Goal: Task Accomplishment & Management: Manage account settings

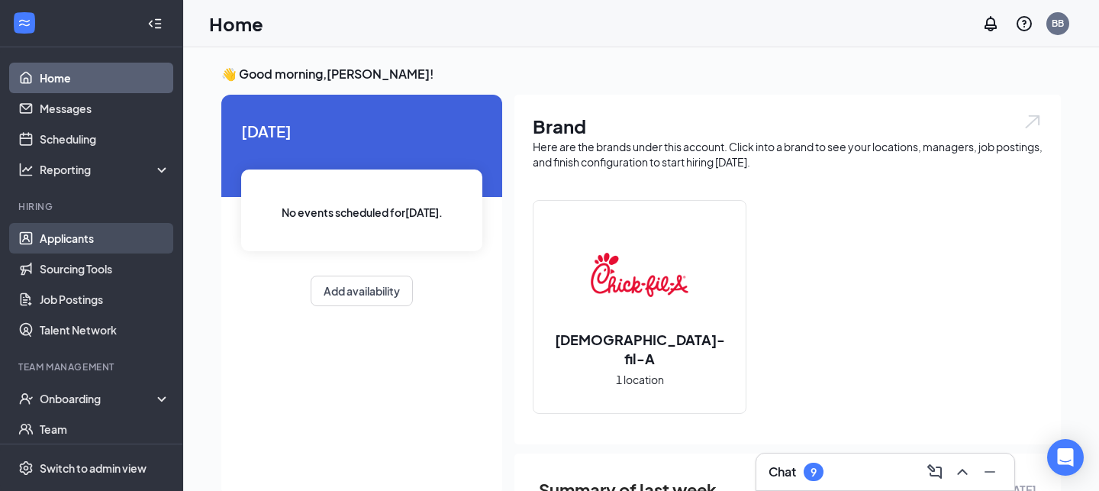
click at [56, 230] on link "Applicants" at bounding box center [105, 238] width 130 height 31
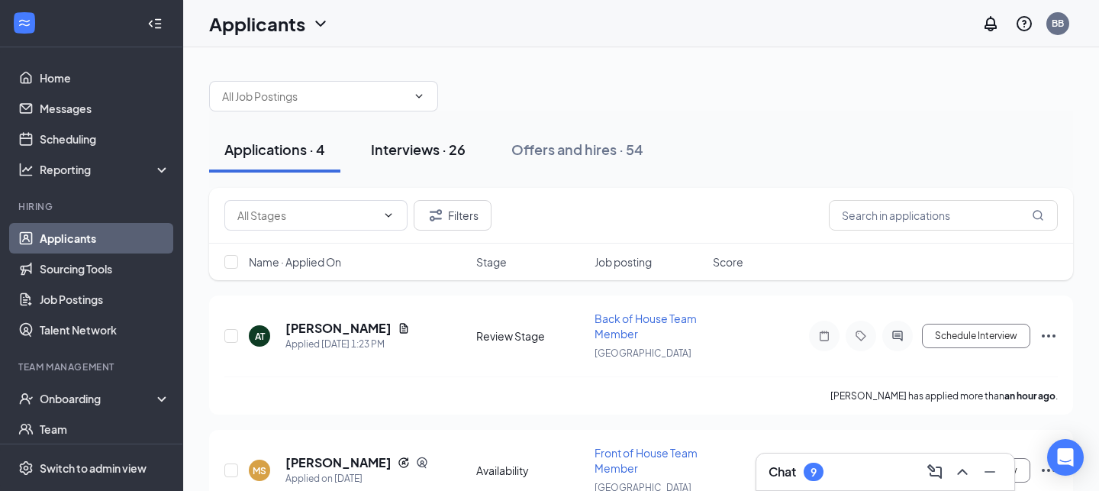
click at [398, 153] on div "Interviews · 26" at bounding box center [418, 149] width 95 height 19
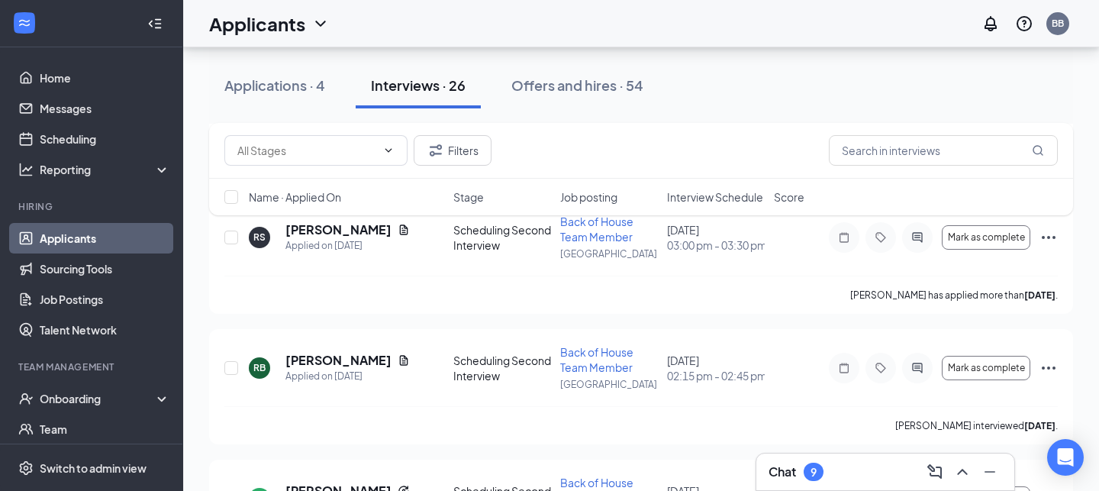
scroll to position [2914, 0]
drag, startPoint x: 314, startPoint y: 356, endPoint x: 338, endPoint y: 352, distance: 24.7
click at [314, 356] on h5 "[PERSON_NAME]" at bounding box center [338, 359] width 106 height 17
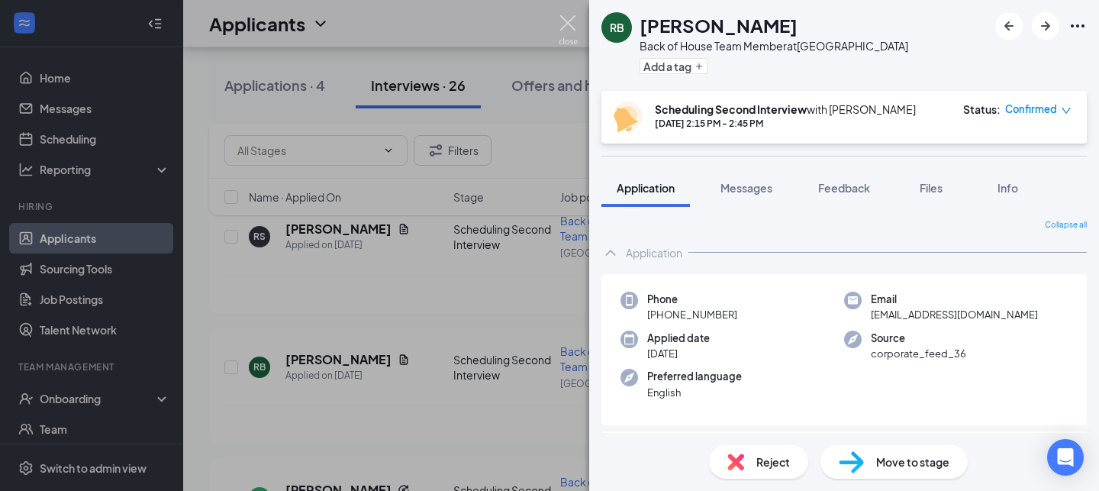
click at [563, 26] on img at bounding box center [568, 30] width 19 height 30
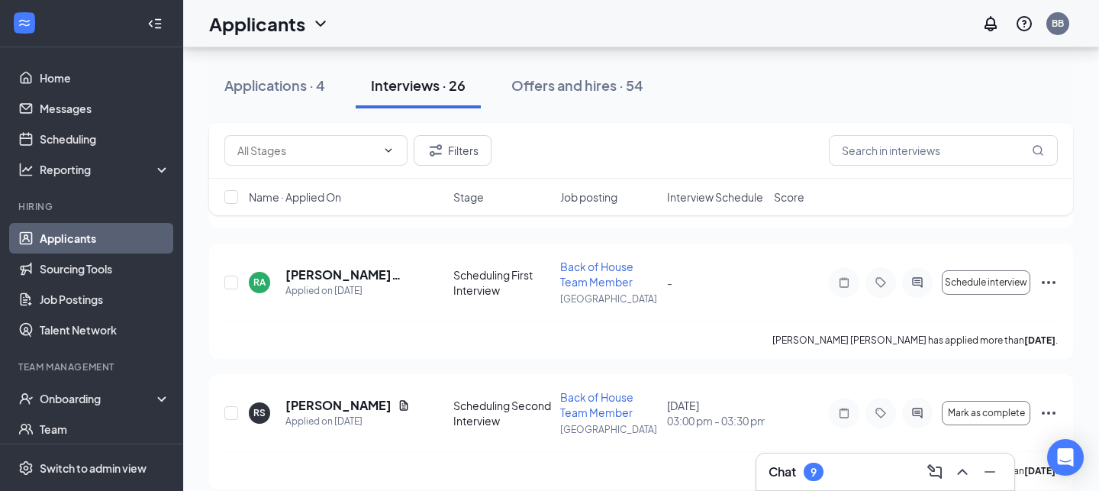
scroll to position [2730, 0]
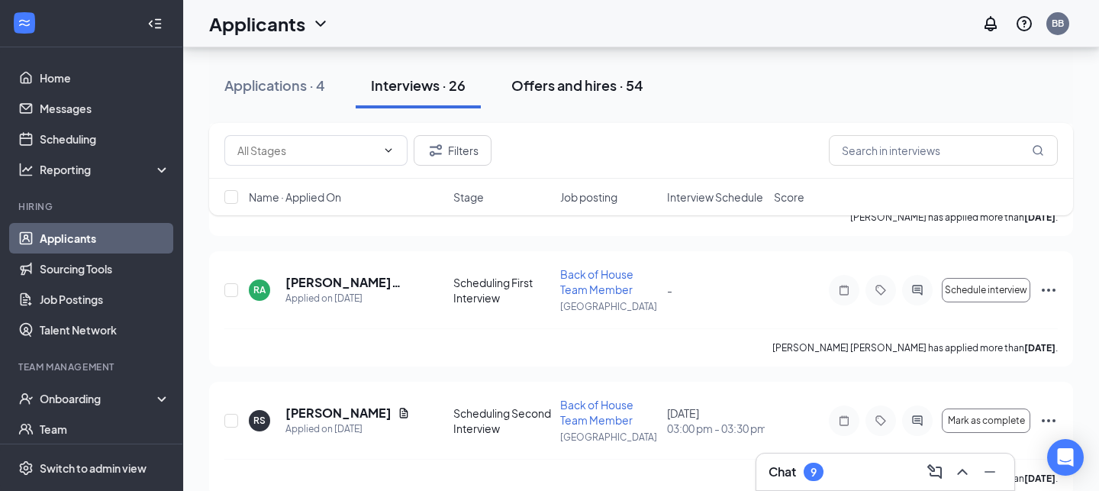
click at [577, 90] on div "Offers and hires · 54" at bounding box center [577, 85] width 132 height 19
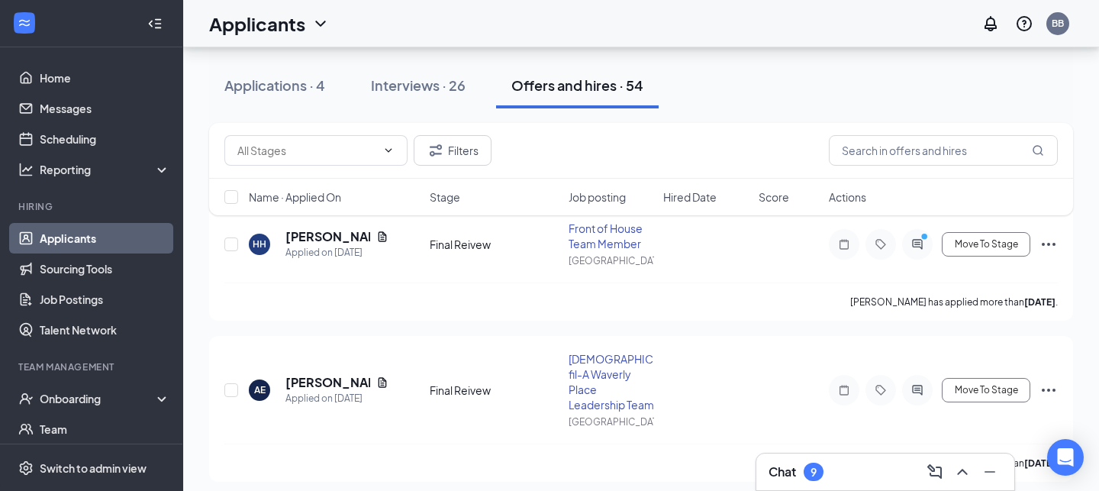
scroll to position [86, 0]
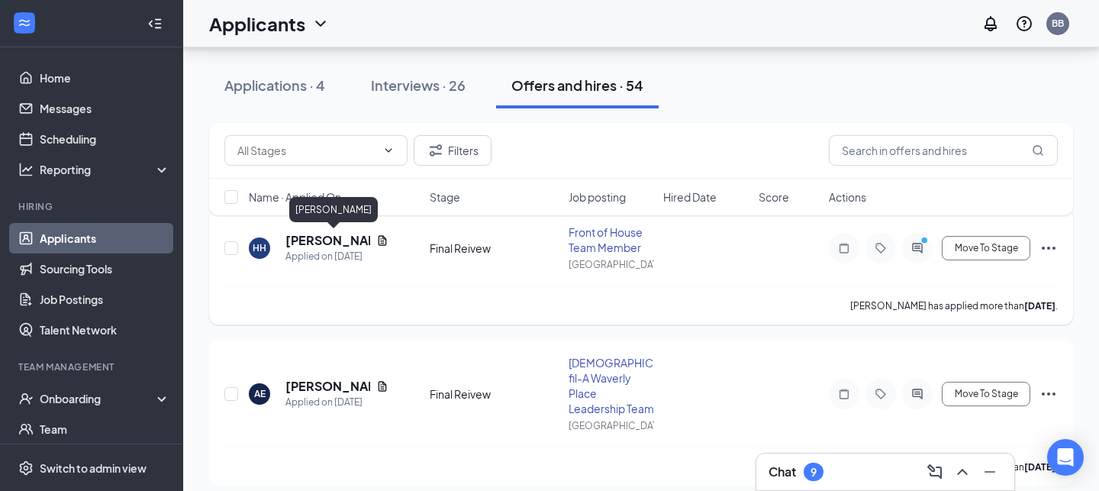
click at [314, 242] on h5 "[PERSON_NAME]" at bounding box center [327, 240] width 85 height 17
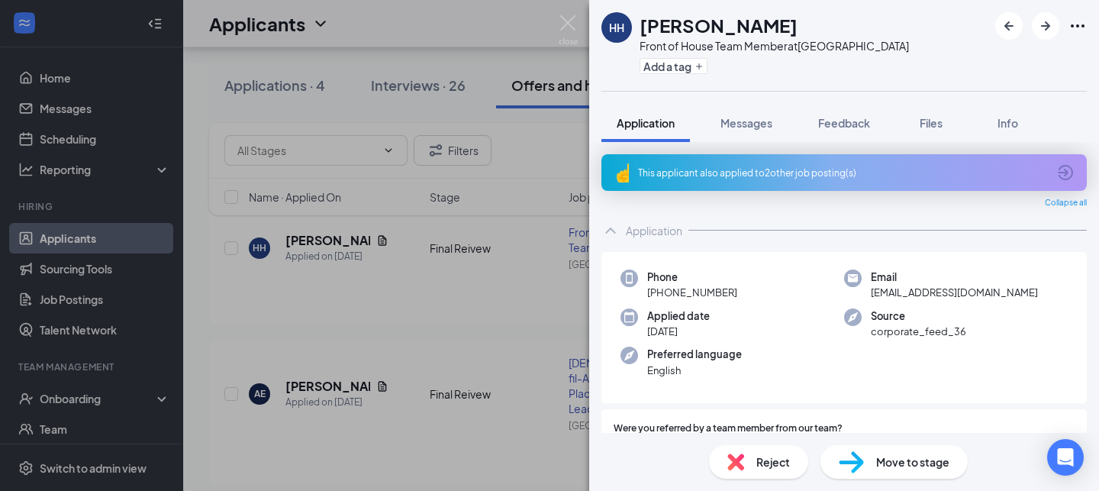
click at [864, 464] on div "Move to stage" at bounding box center [893, 462] width 147 height 34
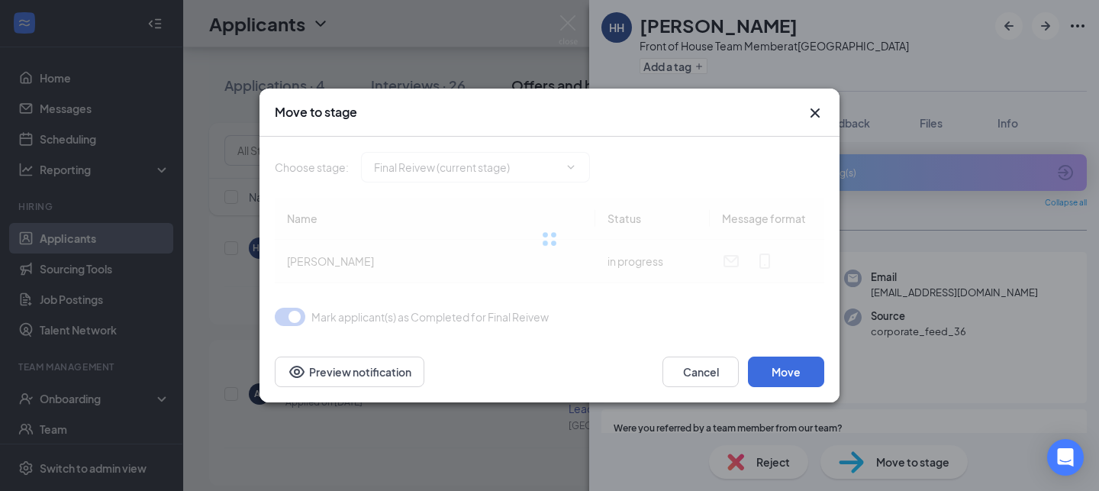
type input "Long Term Holding (Under 16 or Starting a Later Date) (next stage)"
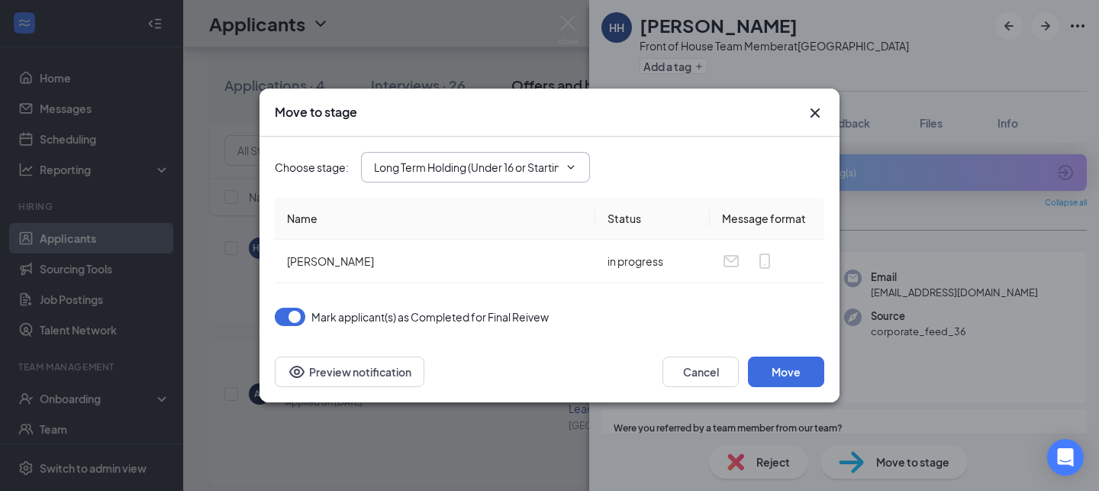
click at [572, 173] on span "Long Term Holding (Under 16 or Starting a Later Date) (next stage)" at bounding box center [475, 167] width 229 height 31
click at [525, 179] on span "Long Term Holding (Under 16 or Starting a Later Date) (next stage)" at bounding box center [475, 167] width 229 height 31
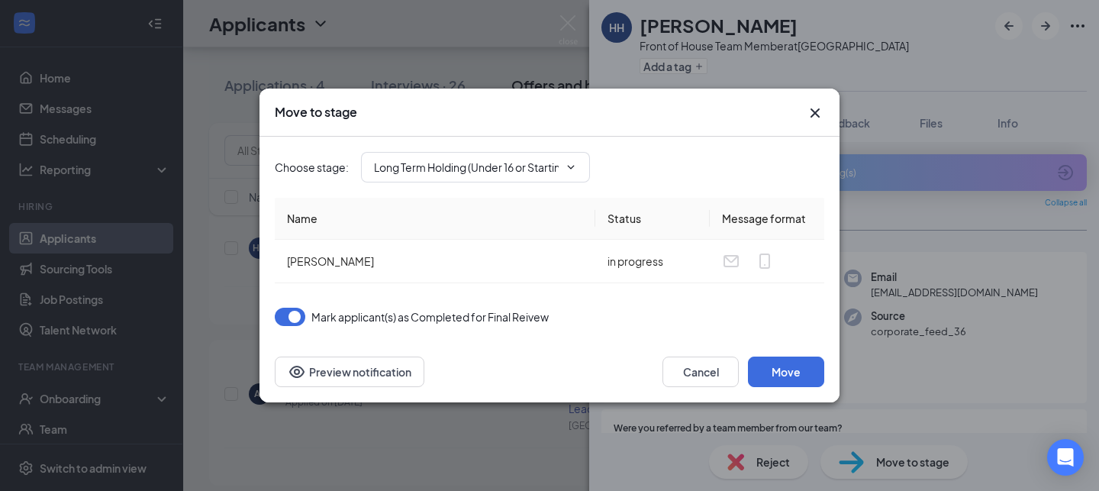
click at [816, 113] on icon "Cross" at bounding box center [814, 112] width 9 height 9
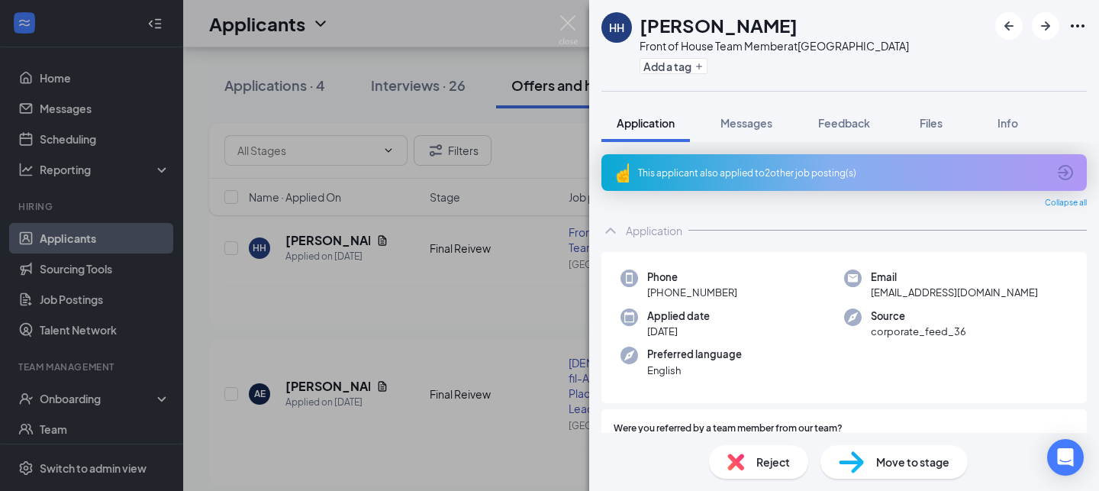
click at [890, 463] on span "Move to stage" at bounding box center [912, 461] width 73 height 17
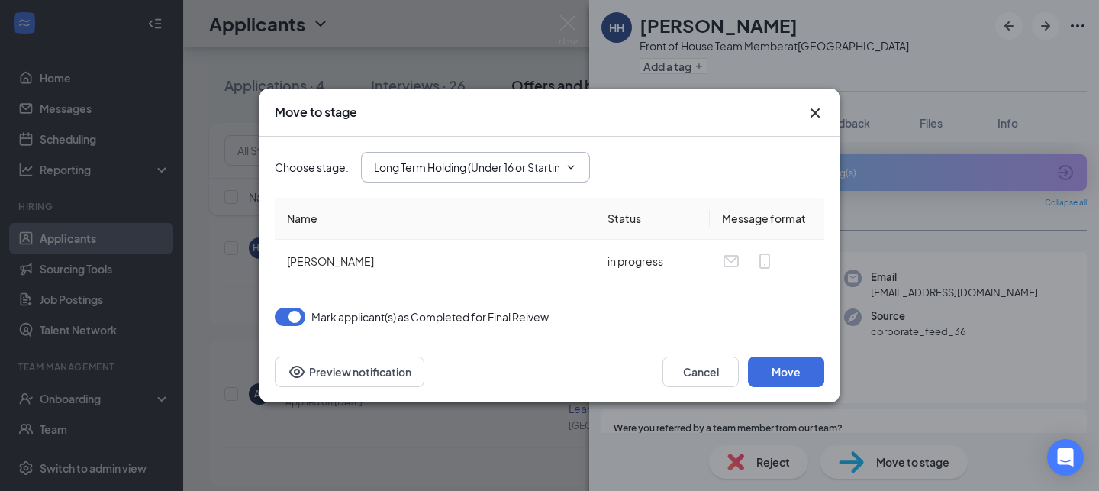
click at [570, 174] on span "Long Term Holding (Under 16 or Starting a Later Date) (next stage)" at bounding box center [475, 167] width 229 height 31
click at [520, 171] on input "Long Term Holding (Under 16 or Starting a Later Date) (next stage)" at bounding box center [466, 167] width 185 height 17
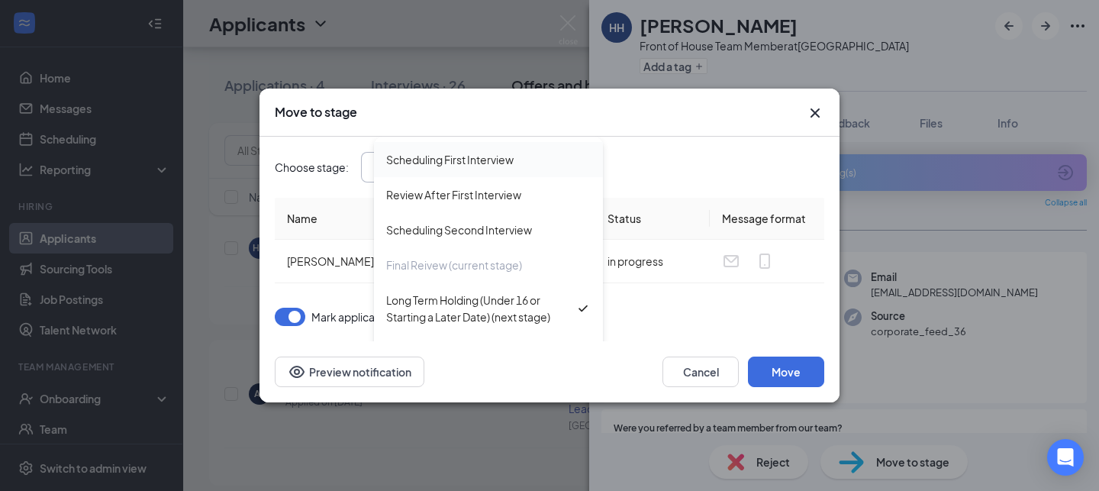
scroll to position [139, 0]
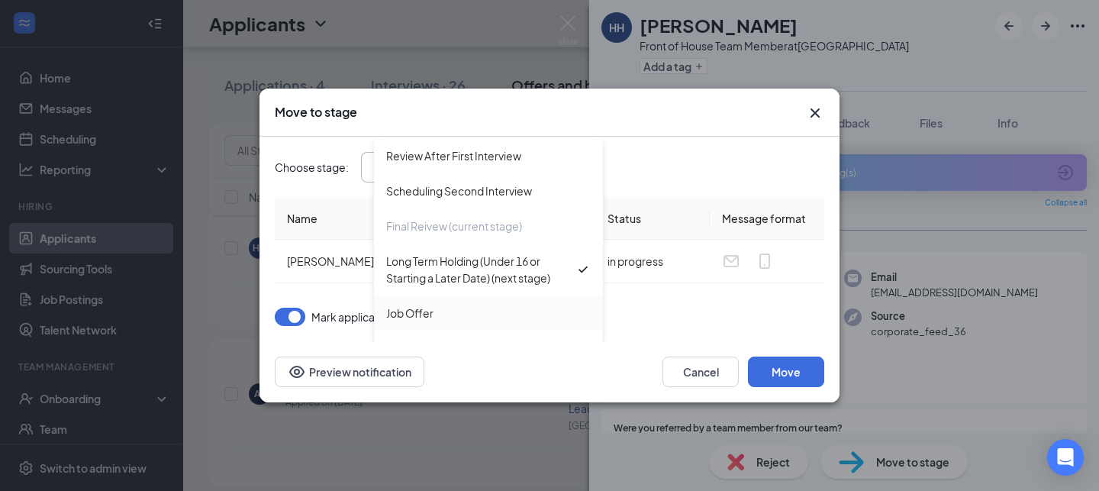
click at [445, 316] on div "Job Offer" at bounding box center [488, 312] width 205 height 17
type input "Job Offer"
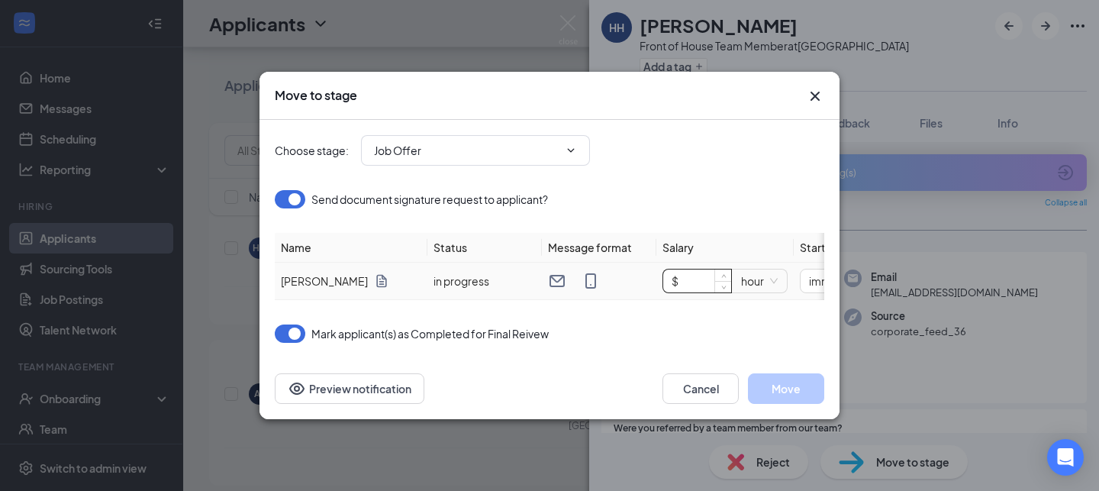
click at [686, 284] on input "$" at bounding box center [697, 280] width 68 height 23
type input "$ 15"
click at [777, 390] on button "Move" at bounding box center [786, 388] width 76 height 31
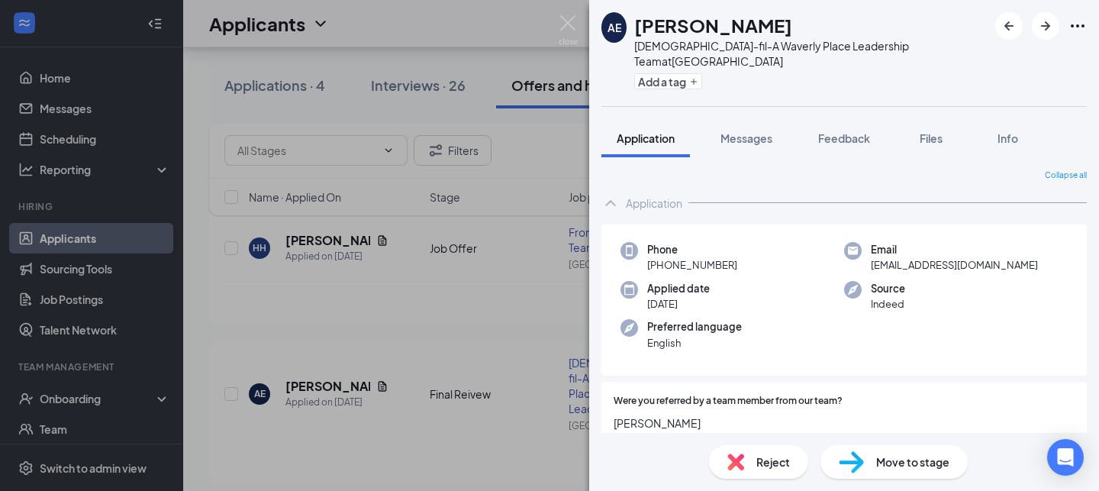
click at [849, 460] on img at bounding box center [851, 462] width 25 height 22
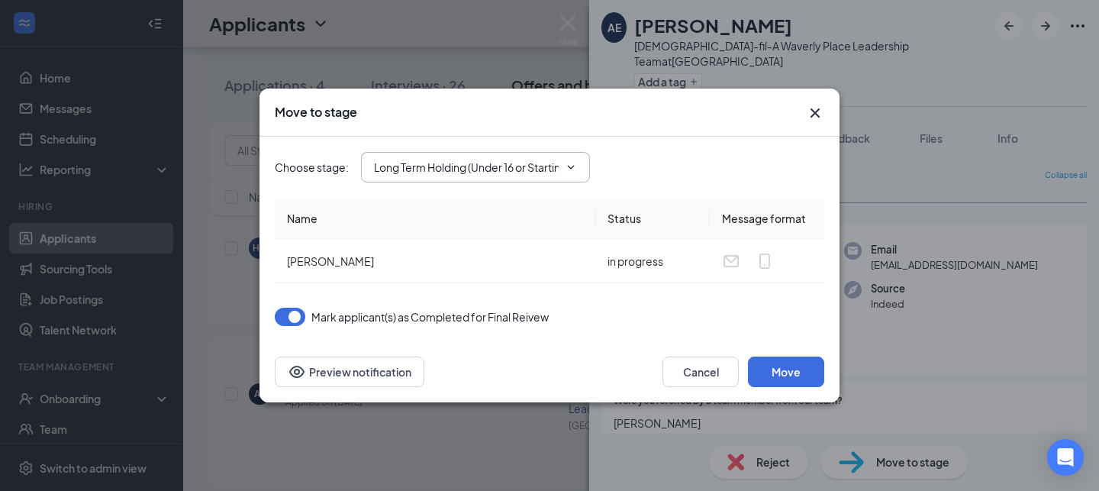
click at [549, 175] on input "Long Term Holding (Under 16 or Starting a Later Date) (next stage)" at bounding box center [466, 167] width 185 height 17
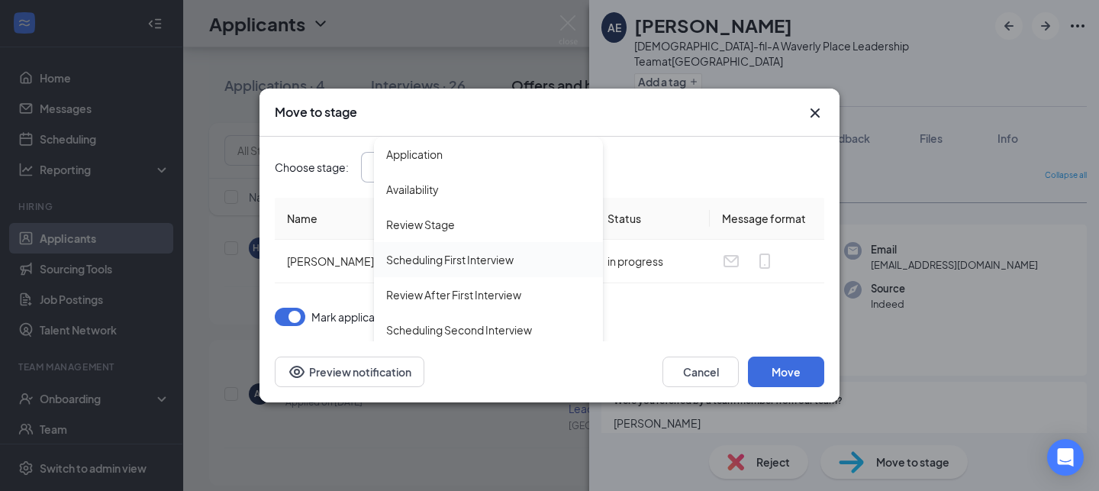
scroll to position [139, 0]
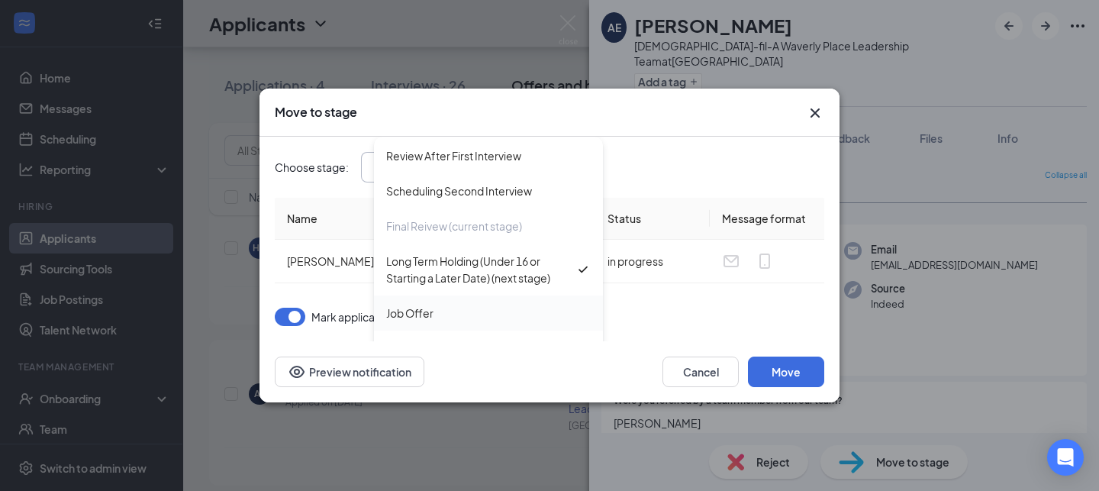
click at [475, 310] on div "Job Offer" at bounding box center [488, 312] width 205 height 17
type input "Job Offer"
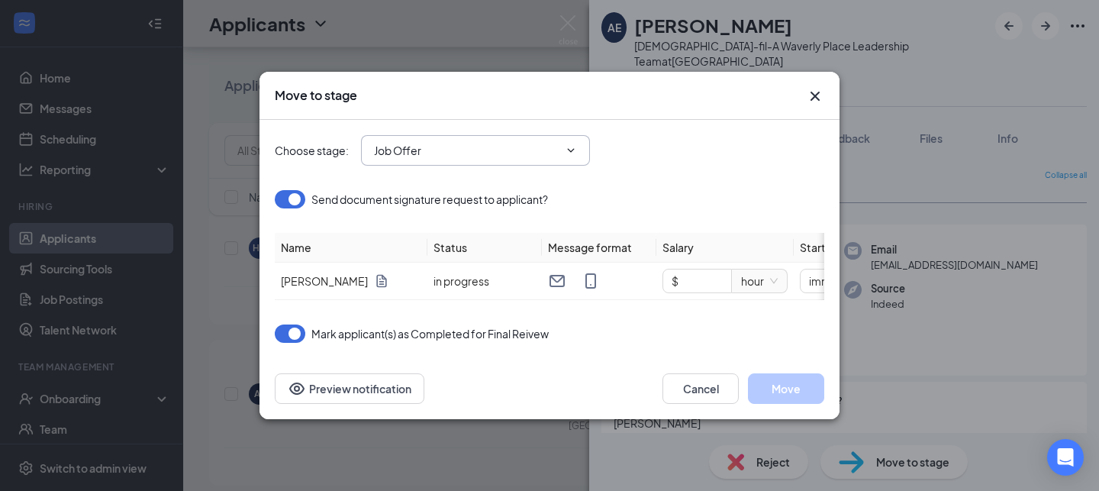
click at [565, 151] on icon "ChevronDown" at bounding box center [571, 150] width 12 height 12
click at [548, 154] on input "Job Offer" at bounding box center [466, 150] width 185 height 17
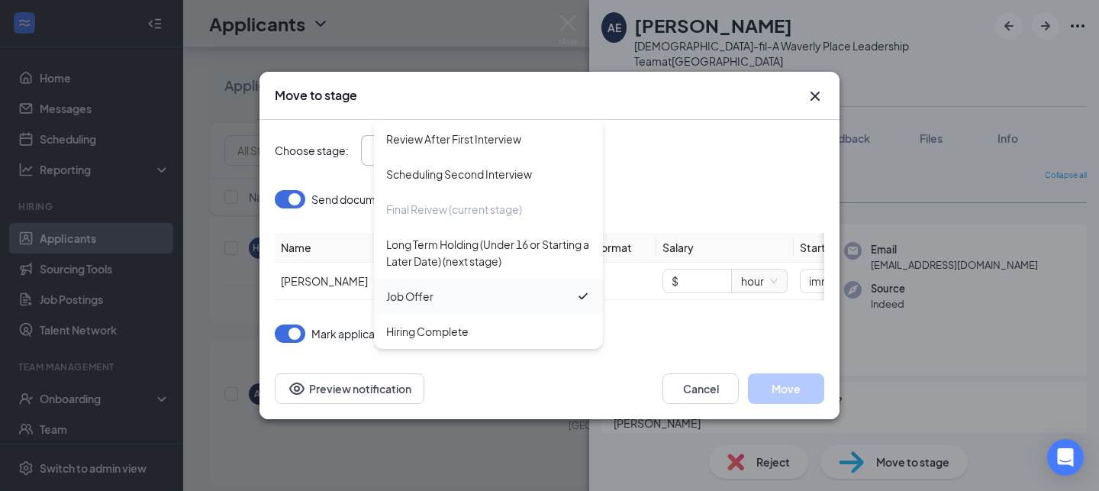
click at [485, 295] on div "Job Offer" at bounding box center [480, 296] width 189 height 17
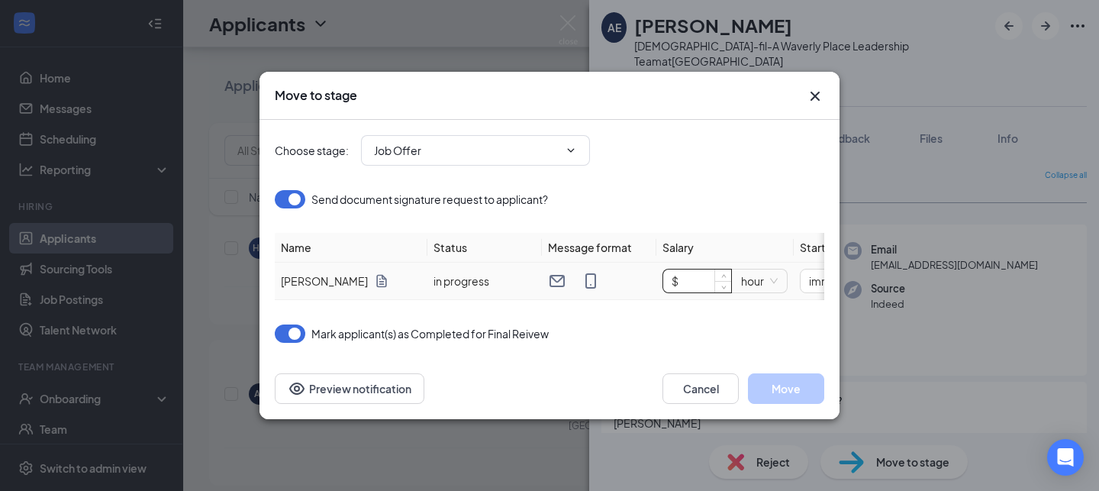
click at [701, 280] on input "$" at bounding box center [697, 280] width 68 height 23
type input "$ 17"
click at [775, 396] on button "Move" at bounding box center [786, 388] width 76 height 31
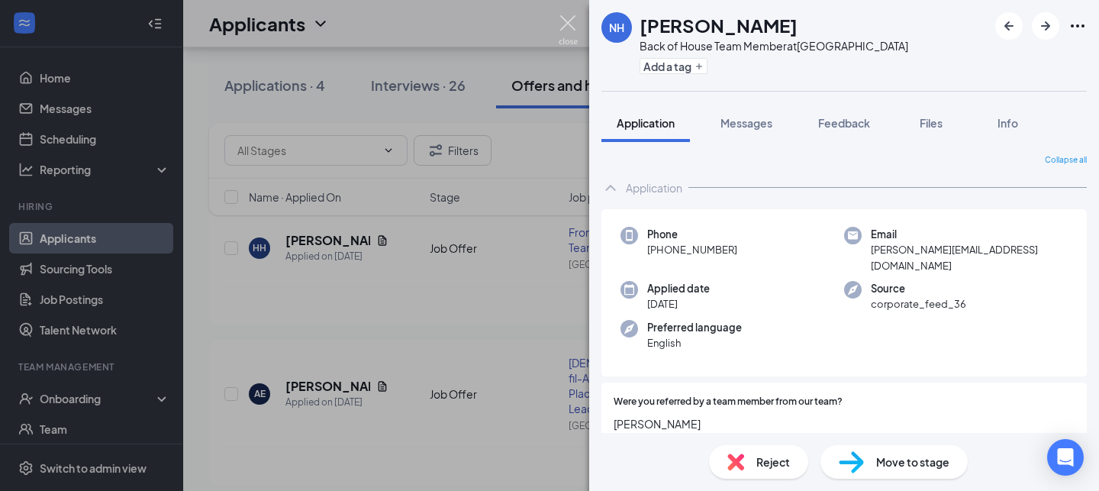
click at [574, 26] on img at bounding box center [568, 30] width 19 height 30
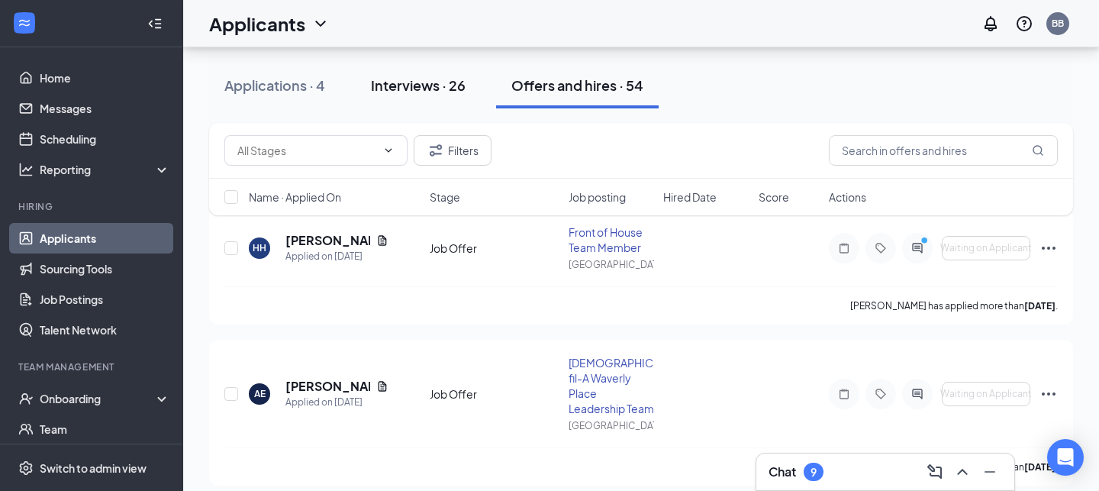
click at [424, 77] on div "Interviews · 26" at bounding box center [418, 85] width 95 height 19
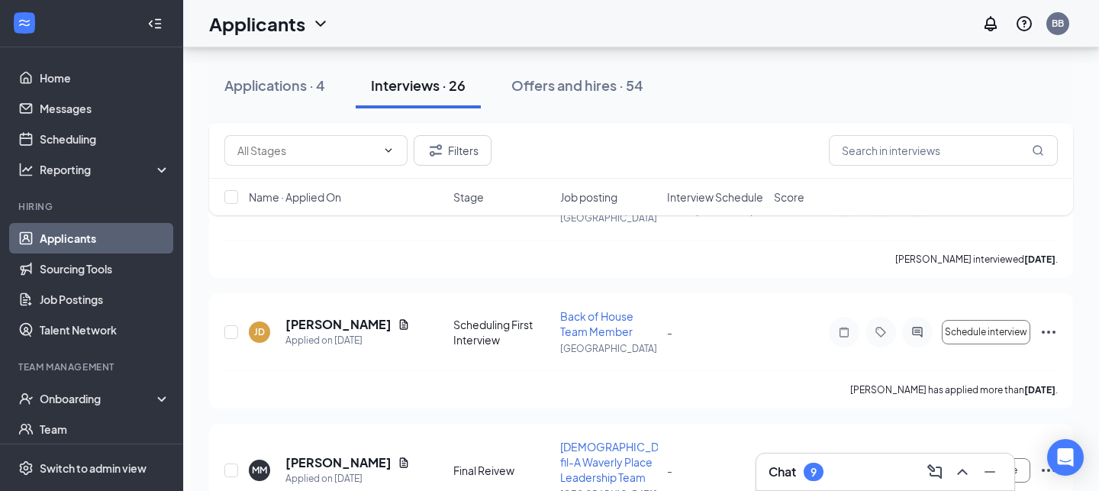
scroll to position [3292, 0]
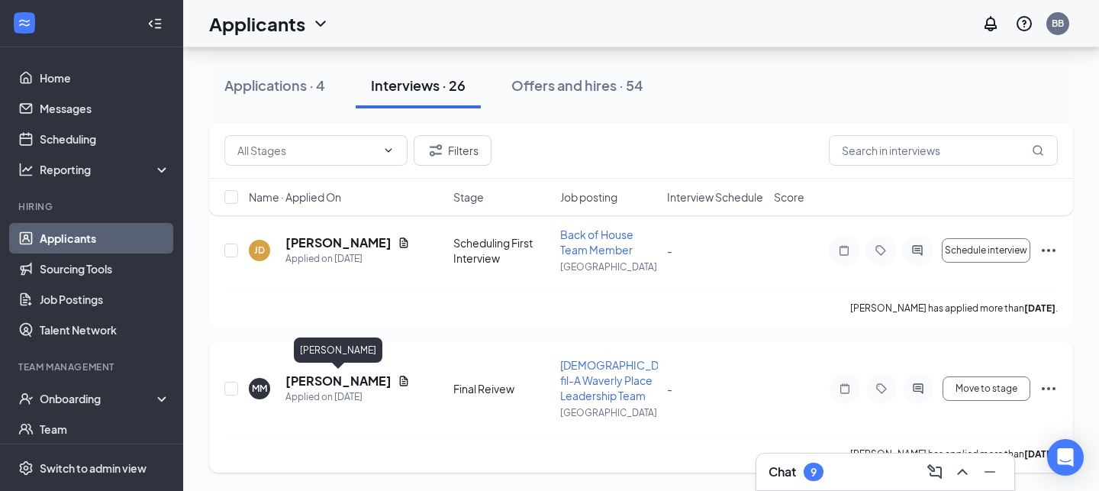
click at [339, 378] on h5 "[PERSON_NAME]" at bounding box center [338, 380] width 106 height 17
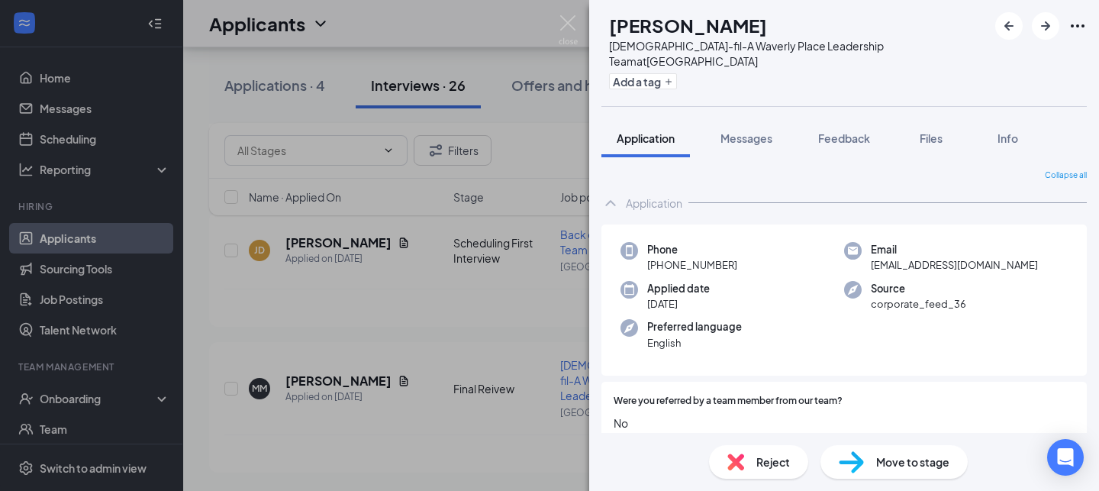
click at [855, 465] on img at bounding box center [851, 462] width 25 height 22
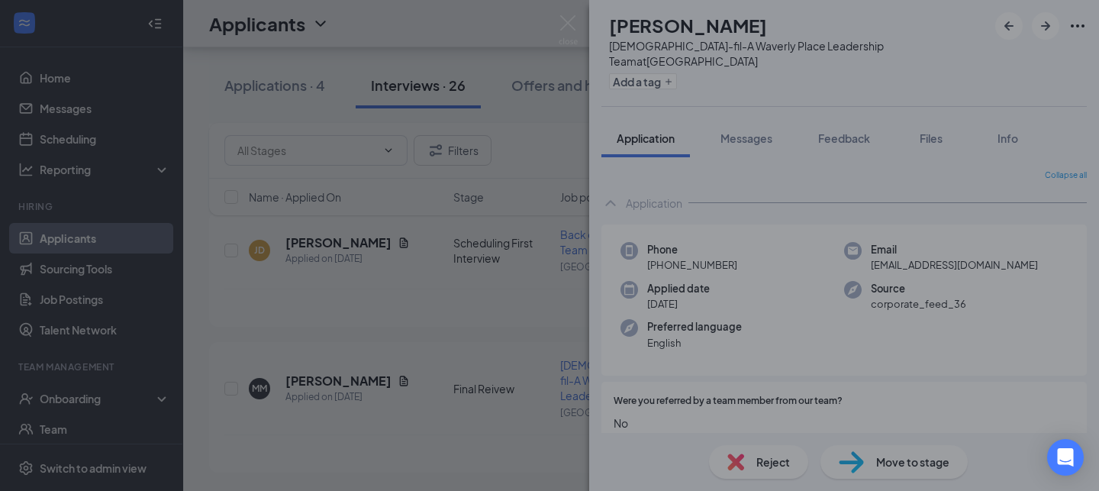
type input "Long Term Holding (Under 16 or Starting a Later Date) (next stage)"
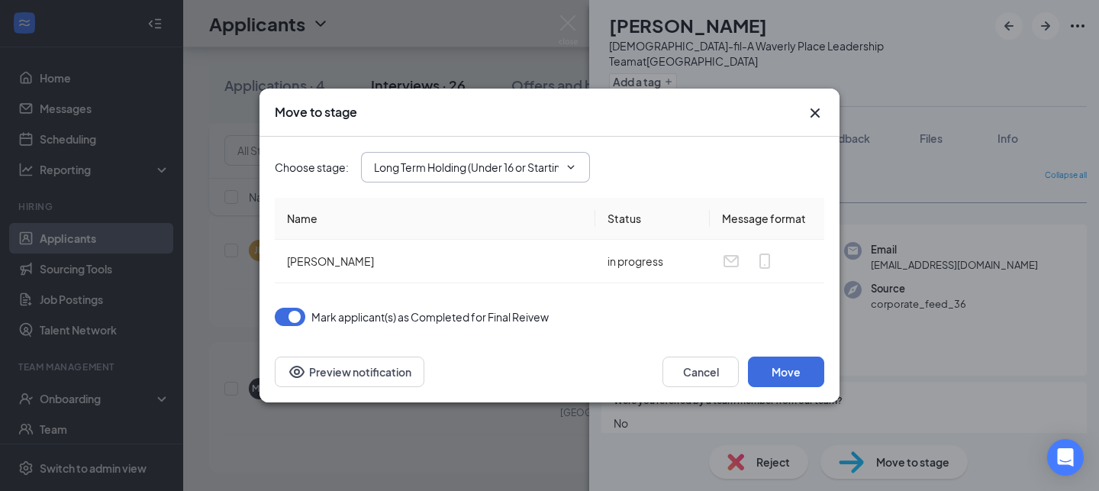
click at [558, 171] on input "Long Term Holding (Under 16 or Starting a Later Date) (next stage)" at bounding box center [466, 167] width 185 height 17
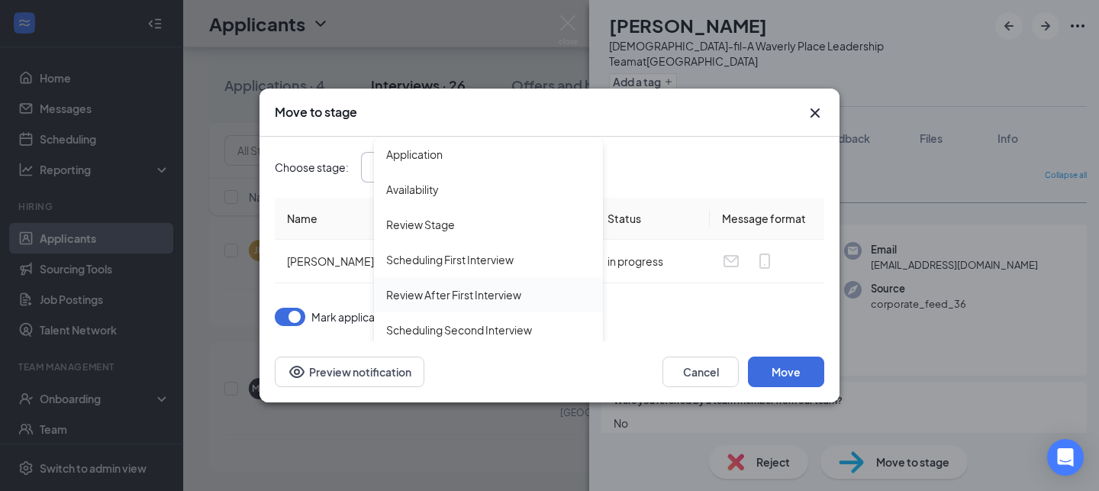
scroll to position [139, 0]
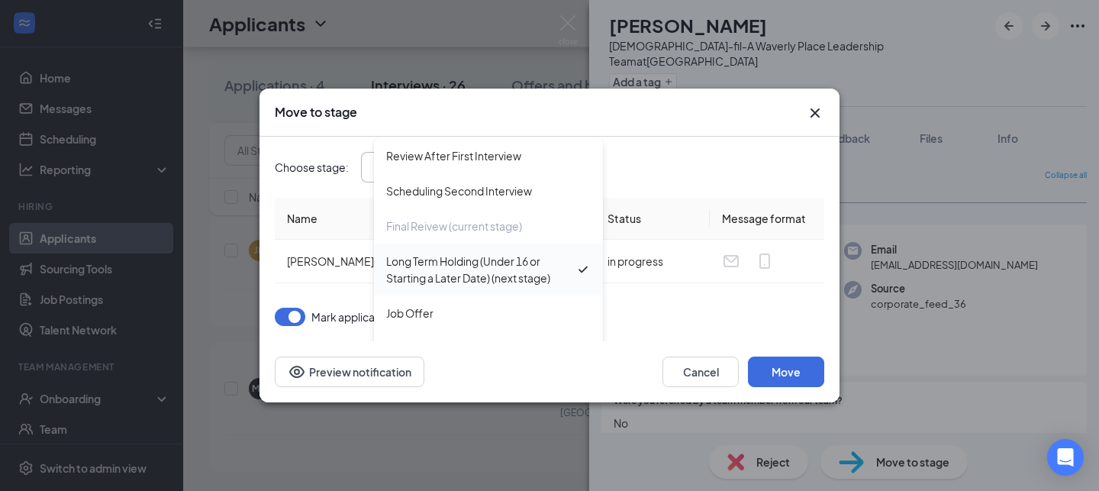
click at [501, 275] on div "Long Term Holding (Under 16 or Starting a Later Date) (next stage)" at bounding box center [480, 270] width 189 height 34
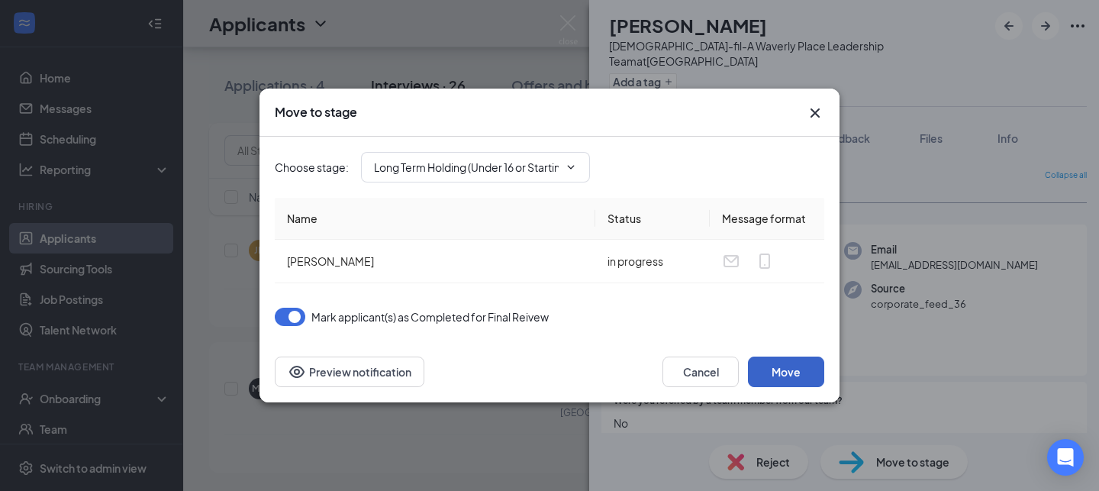
click at [782, 369] on button "Move" at bounding box center [786, 371] width 76 height 31
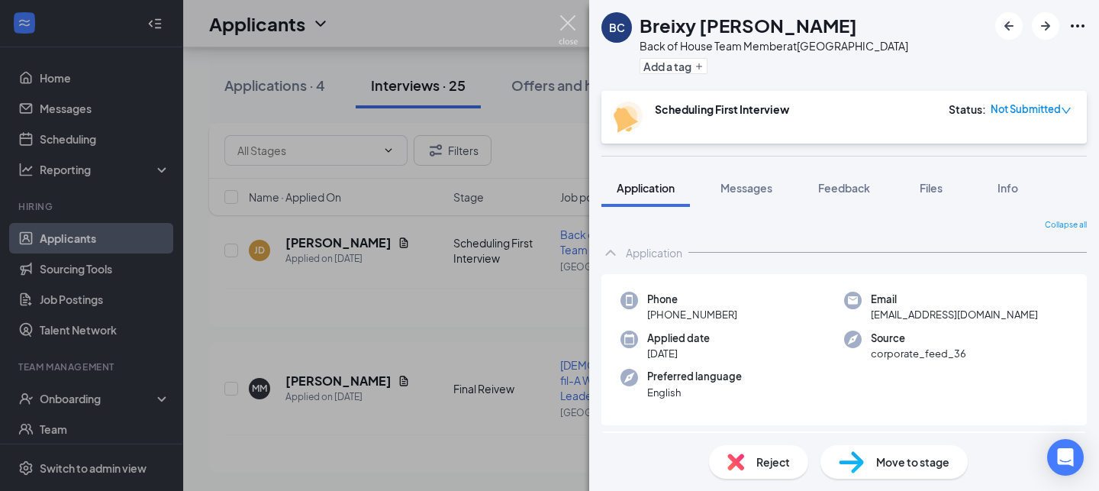
click at [565, 33] on img at bounding box center [568, 30] width 19 height 30
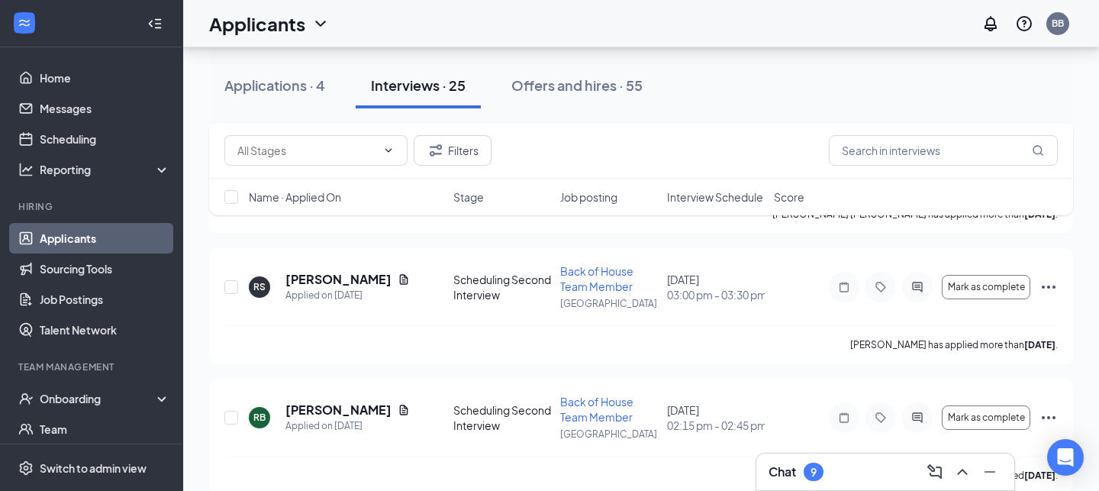
scroll to position [2865, 0]
click at [328, 411] on h5 "[PERSON_NAME]" at bounding box center [338, 409] width 106 height 17
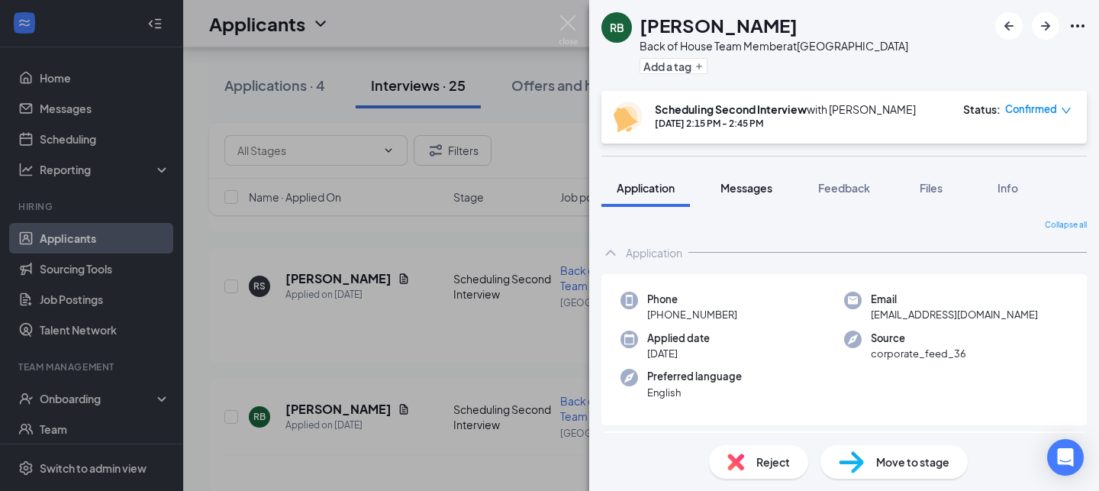
click at [745, 192] on span "Messages" at bounding box center [746, 188] width 52 height 14
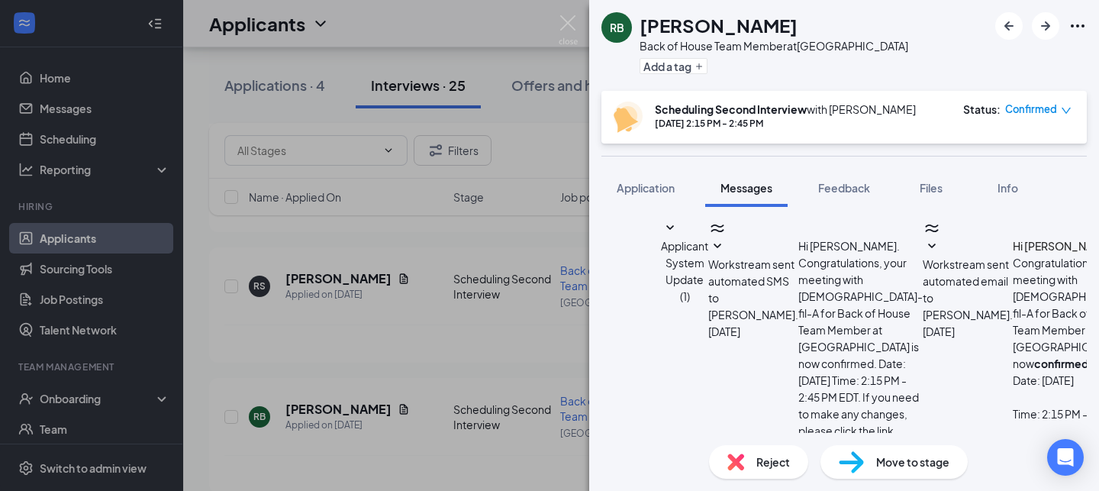
scroll to position [697, 0]
click at [874, 459] on div "Move to stage" at bounding box center [893, 462] width 147 height 34
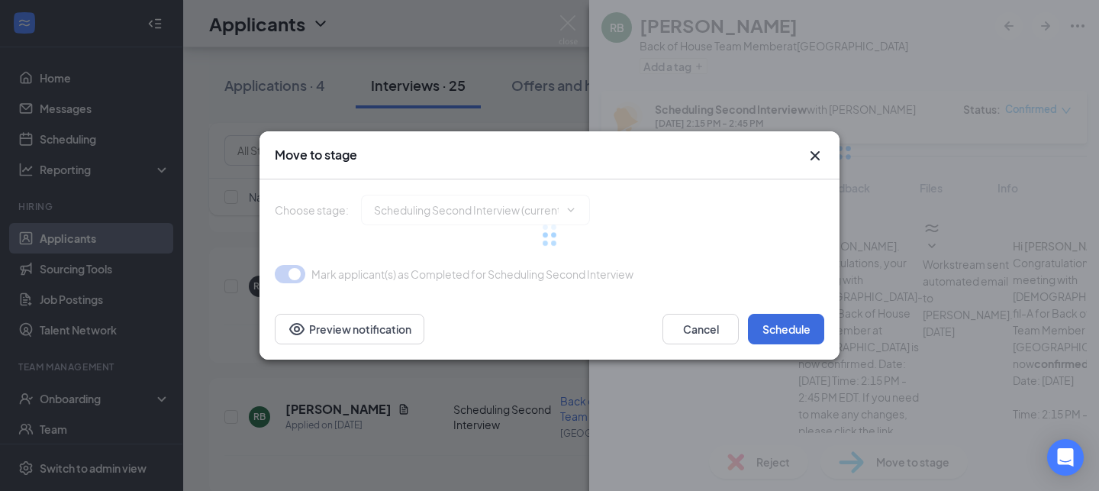
type input "Final Reivew (next stage)"
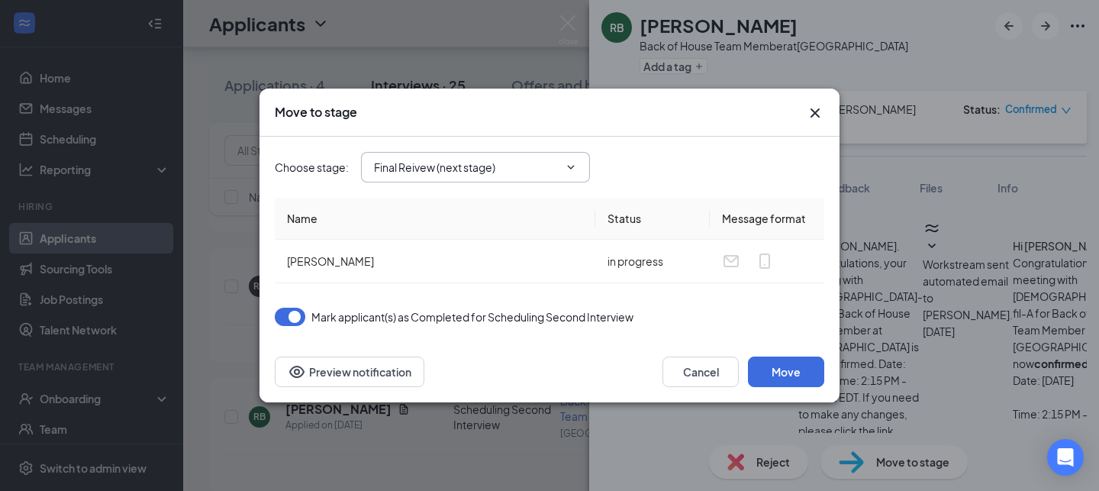
click at [555, 170] on input "Final Reivew (next stage)" at bounding box center [466, 167] width 185 height 17
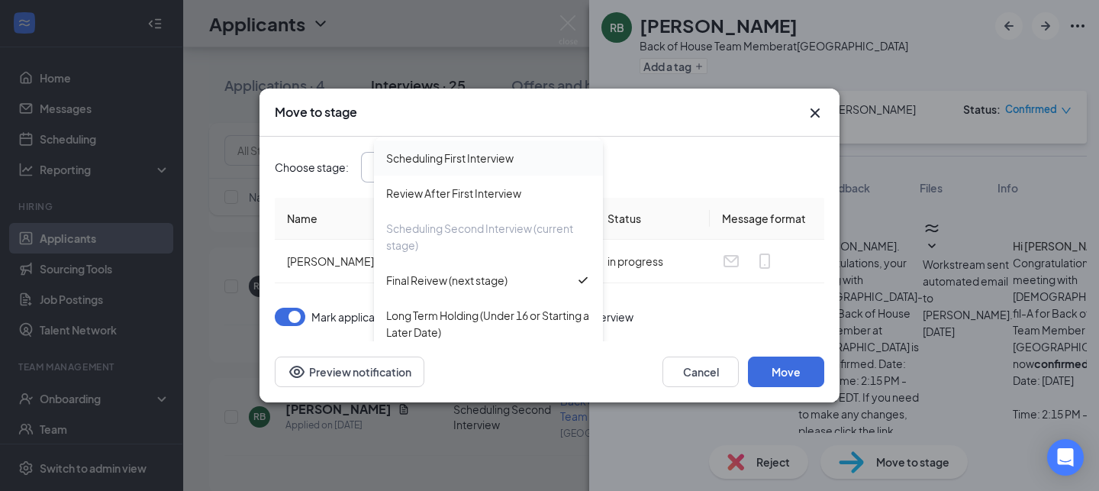
scroll to position [105, 0]
click at [496, 237] on div "Scheduling Second Interview (current stage)" at bounding box center [488, 234] width 205 height 34
click at [816, 112] on icon "Cross" at bounding box center [814, 112] width 9 height 9
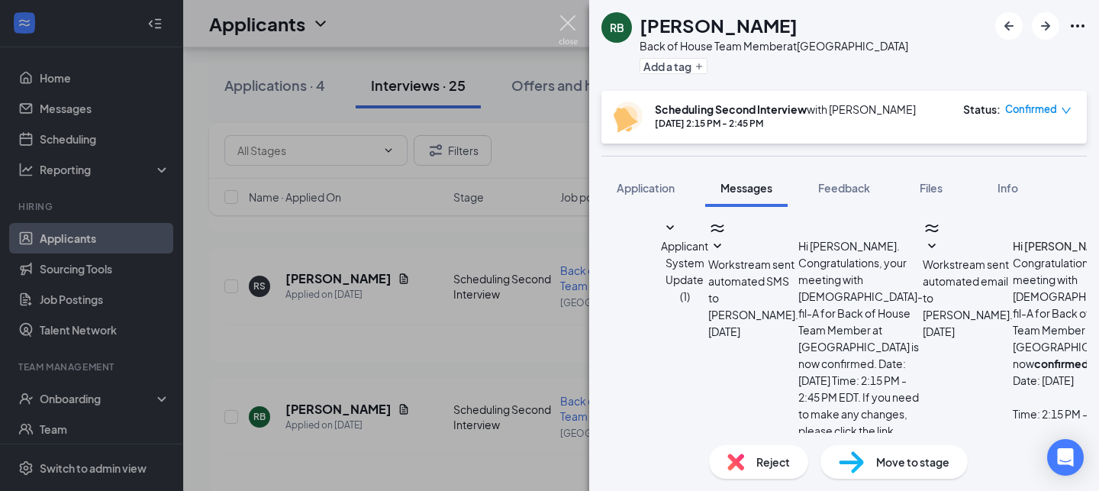
click at [572, 23] on img at bounding box center [568, 30] width 19 height 30
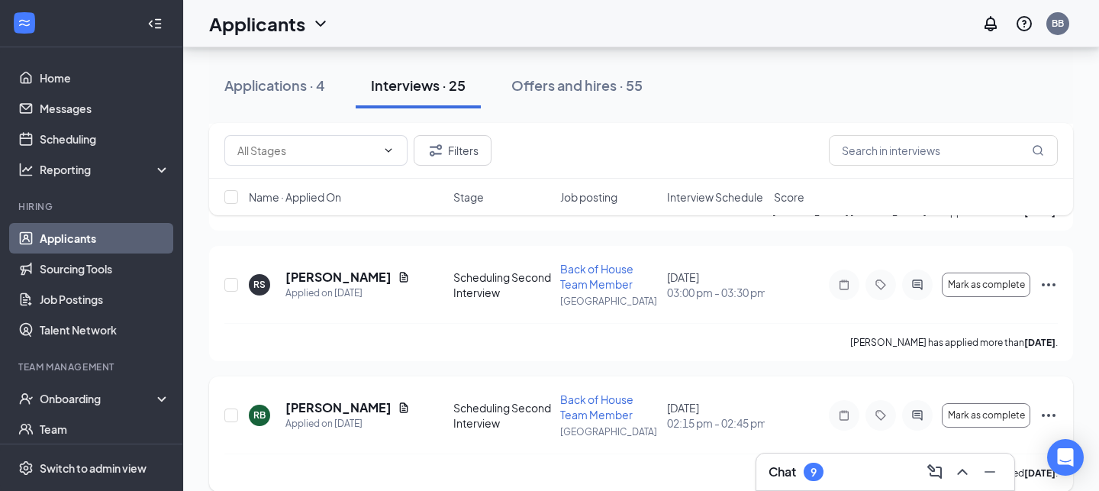
scroll to position [2824, 0]
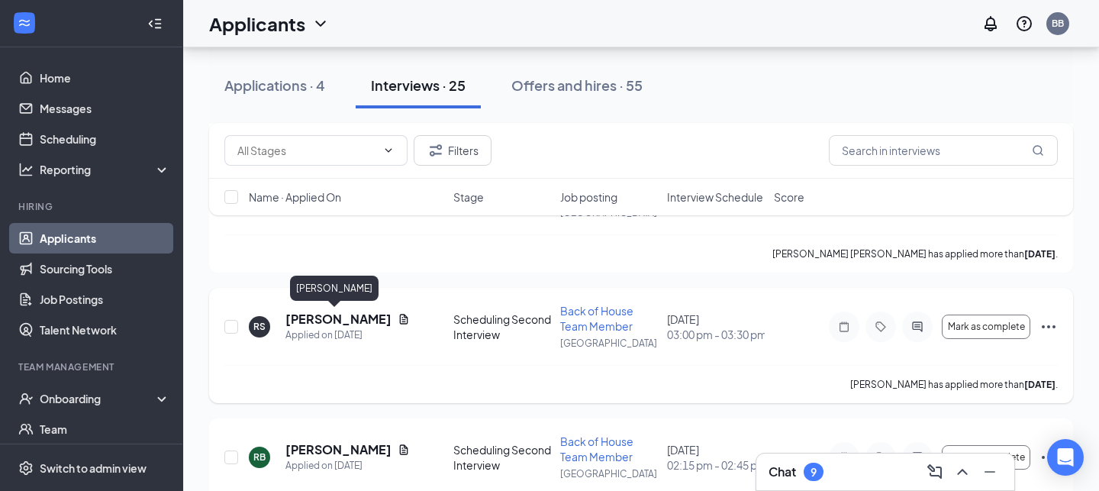
click at [307, 318] on h5 "[PERSON_NAME]" at bounding box center [338, 319] width 106 height 17
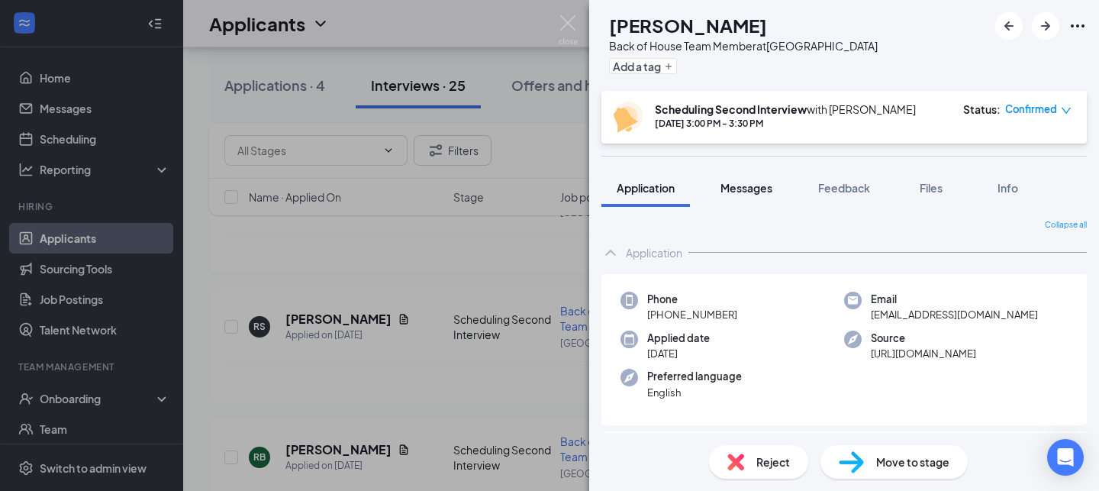
click at [749, 190] on span "Messages" at bounding box center [746, 188] width 52 height 14
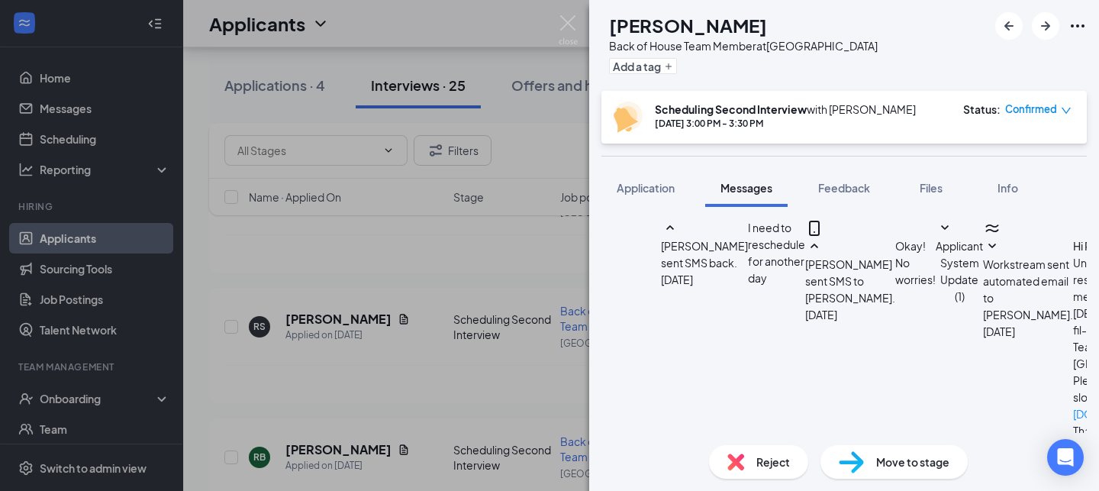
scroll to position [519, 0]
click at [563, 24] on img at bounding box center [568, 30] width 19 height 30
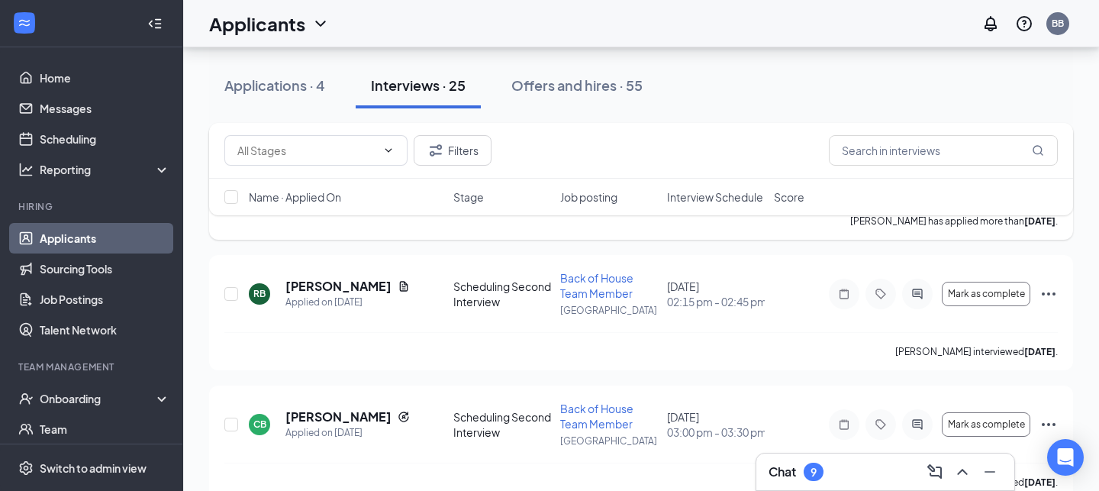
scroll to position [3020, 0]
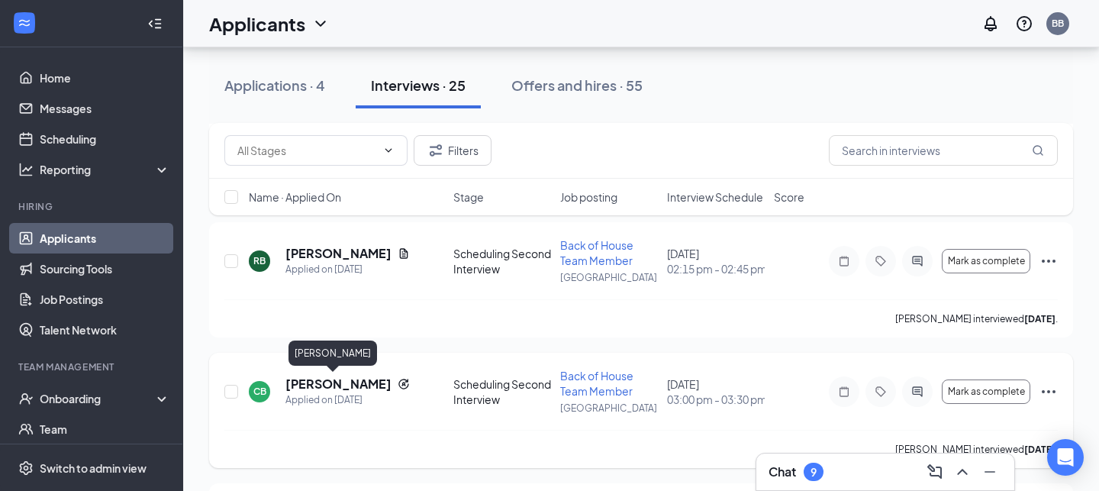
click at [337, 379] on h5 "[PERSON_NAME]" at bounding box center [338, 383] width 106 height 17
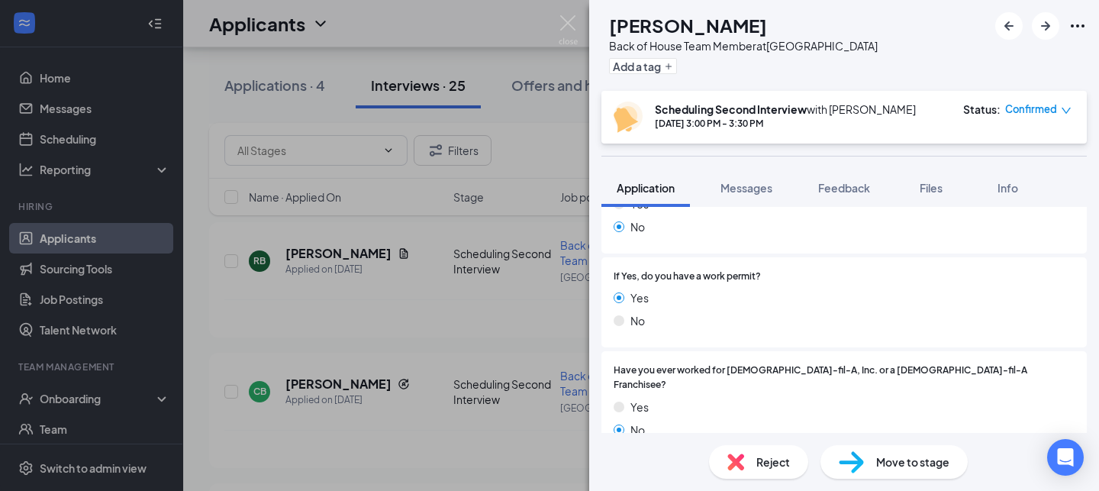
scroll to position [588, 0]
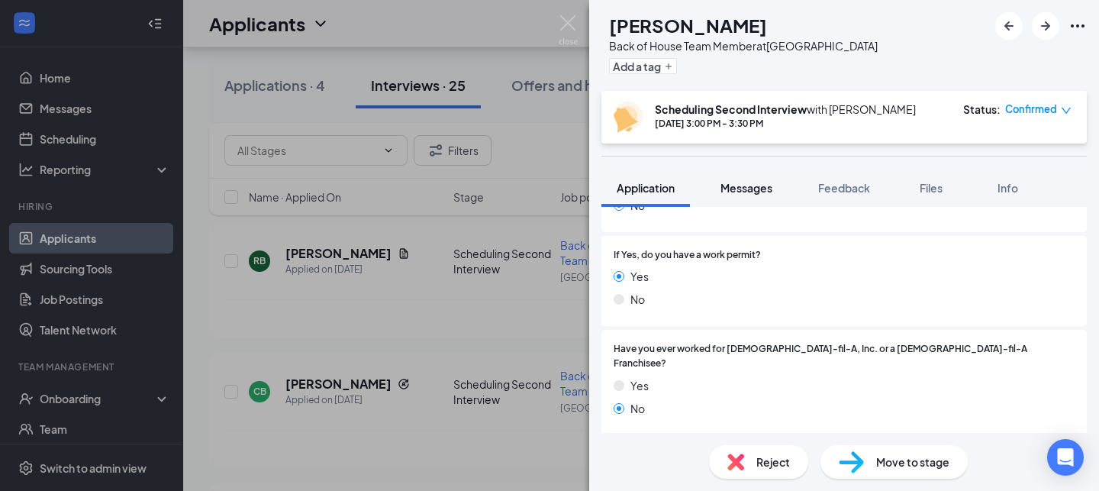
click at [739, 181] on span "Messages" at bounding box center [746, 188] width 52 height 14
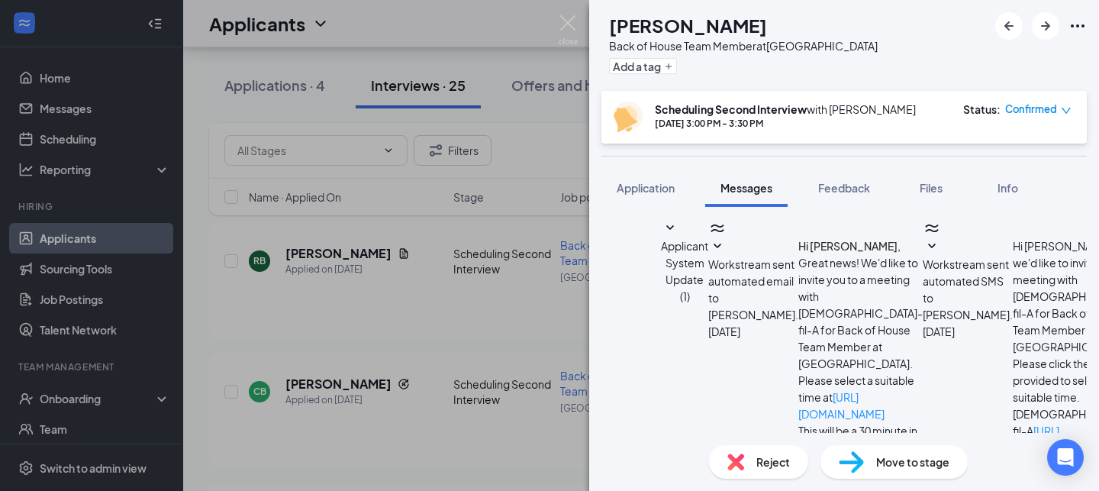
scroll to position [623, 0]
click at [574, 27] on img at bounding box center [568, 30] width 19 height 30
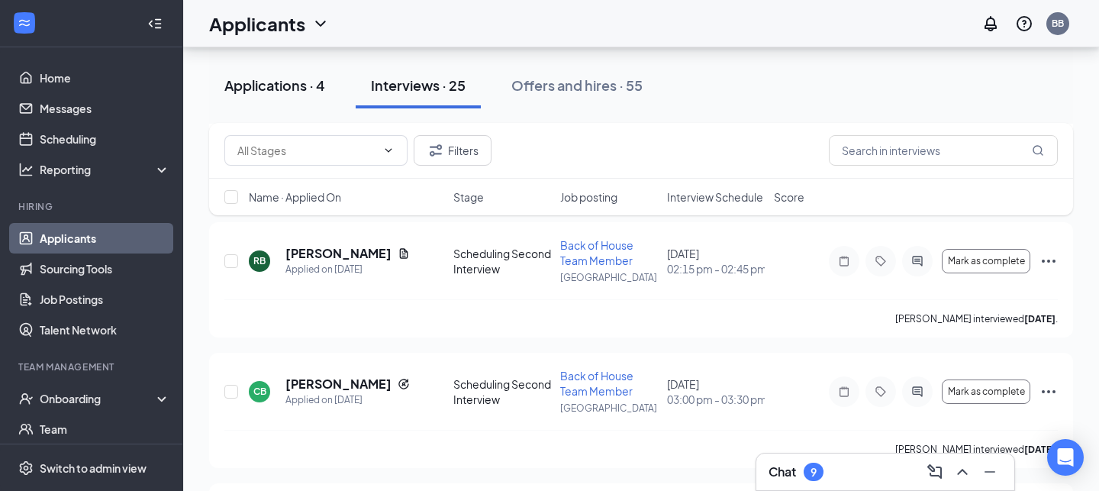
click at [288, 82] on div "Applications · 4" at bounding box center [274, 85] width 101 height 19
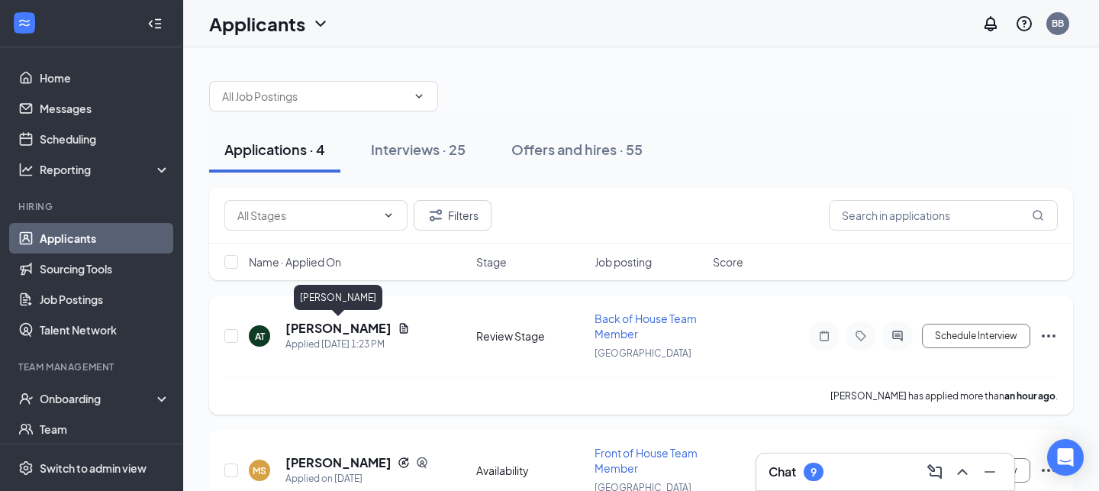
click at [359, 320] on h5 "[PERSON_NAME]" at bounding box center [338, 328] width 106 height 17
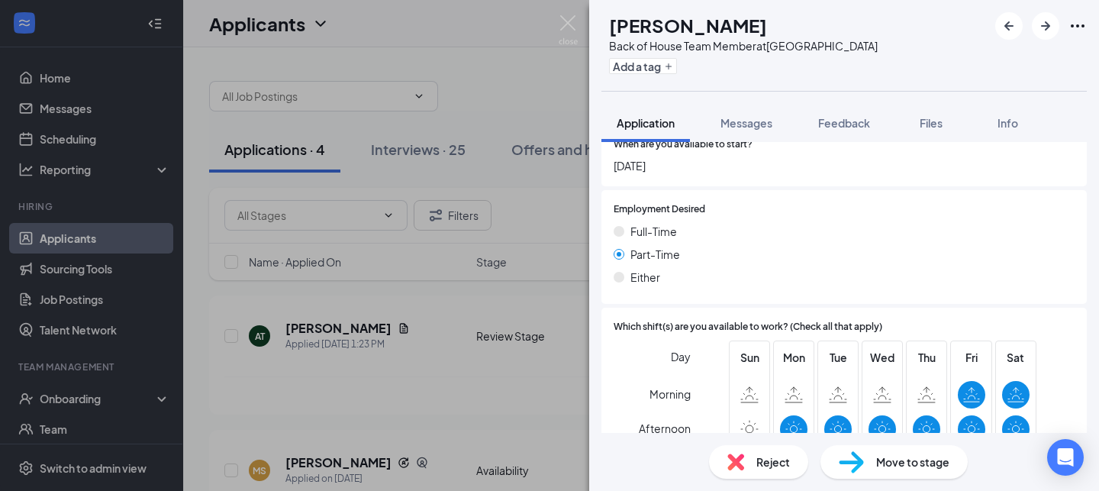
scroll to position [1349, 0]
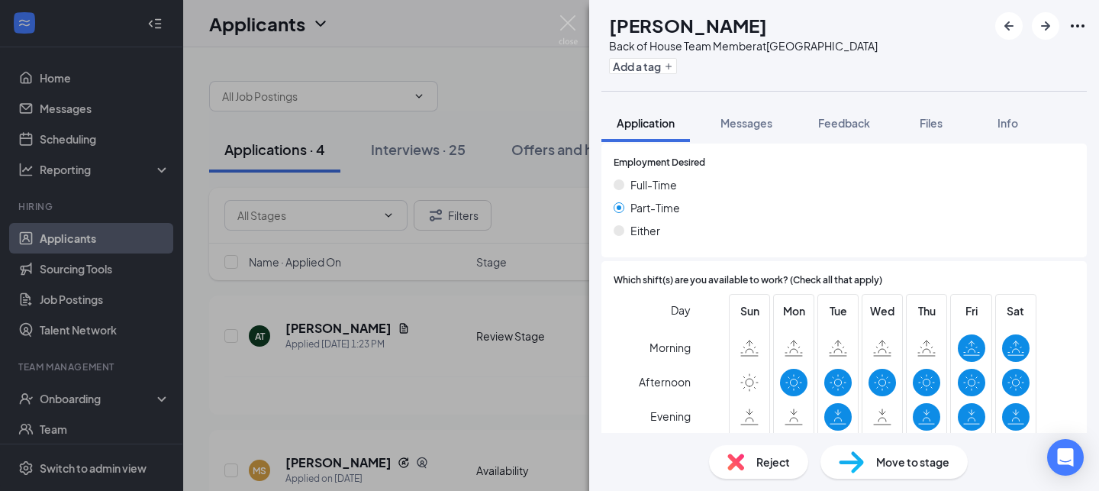
click at [873, 456] on div "Move to stage" at bounding box center [893, 462] width 147 height 34
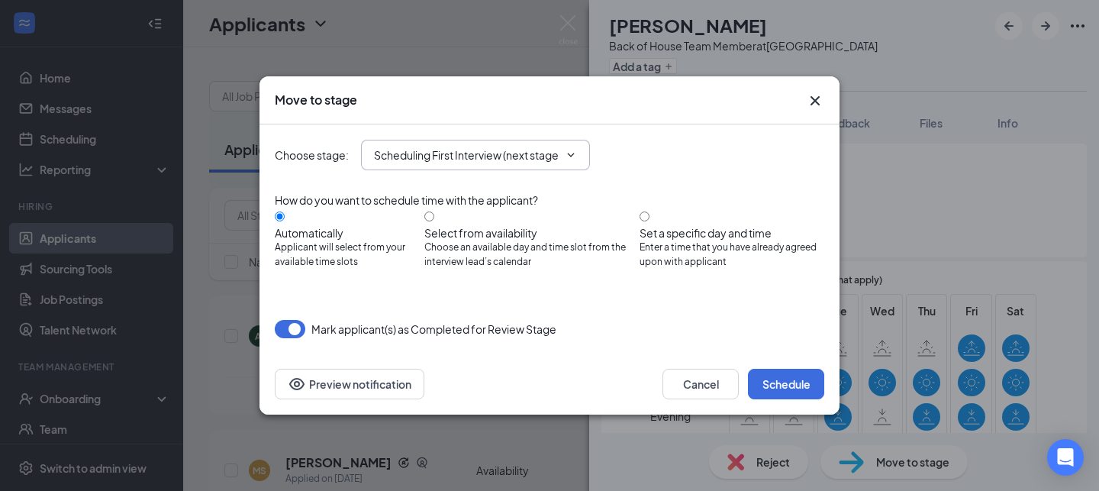
click at [565, 161] on icon "ChevronDown" at bounding box center [571, 155] width 12 height 12
click at [523, 176] on div "Choose stage : Scheduling First Interview (next stage)" at bounding box center [549, 154] width 549 height 61
click at [520, 170] on span "Scheduling First Interview (next stage)" at bounding box center [475, 155] width 229 height 31
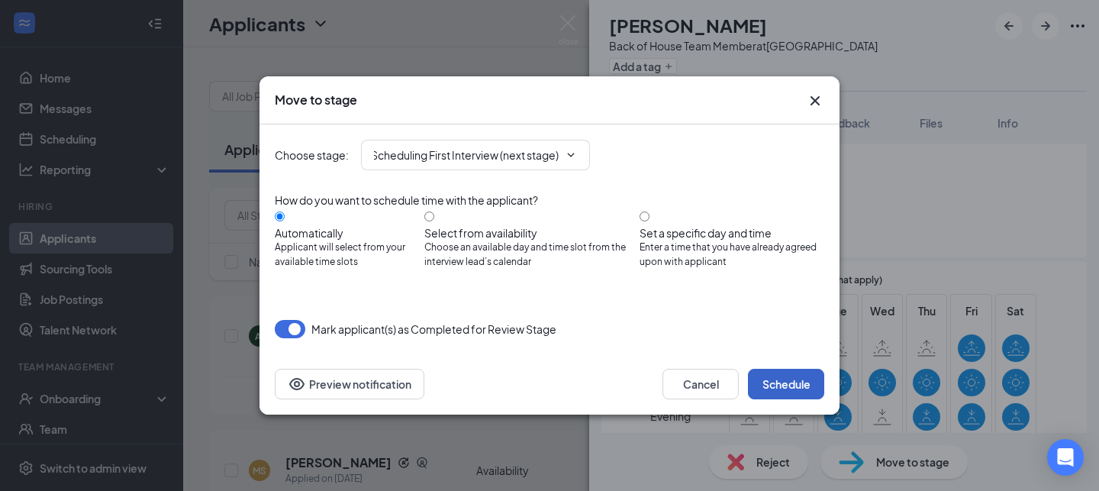
click at [773, 384] on button "Schedule" at bounding box center [786, 384] width 76 height 31
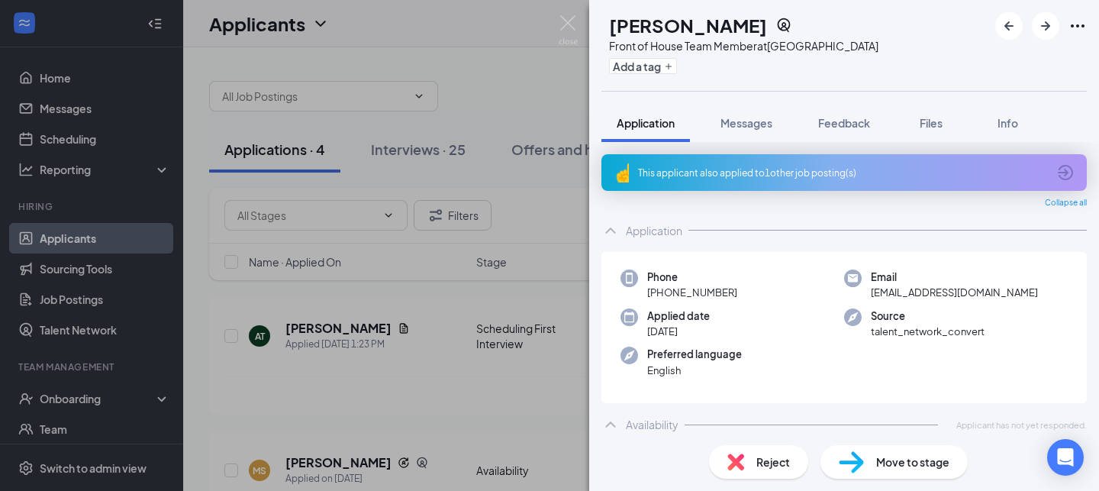
scroll to position [7, 0]
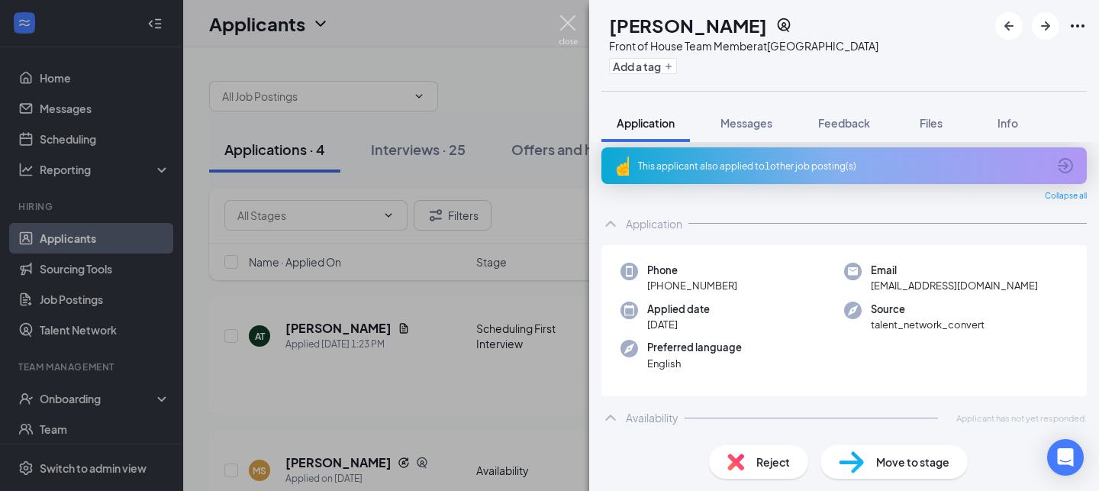
click at [567, 23] on img at bounding box center [568, 30] width 19 height 30
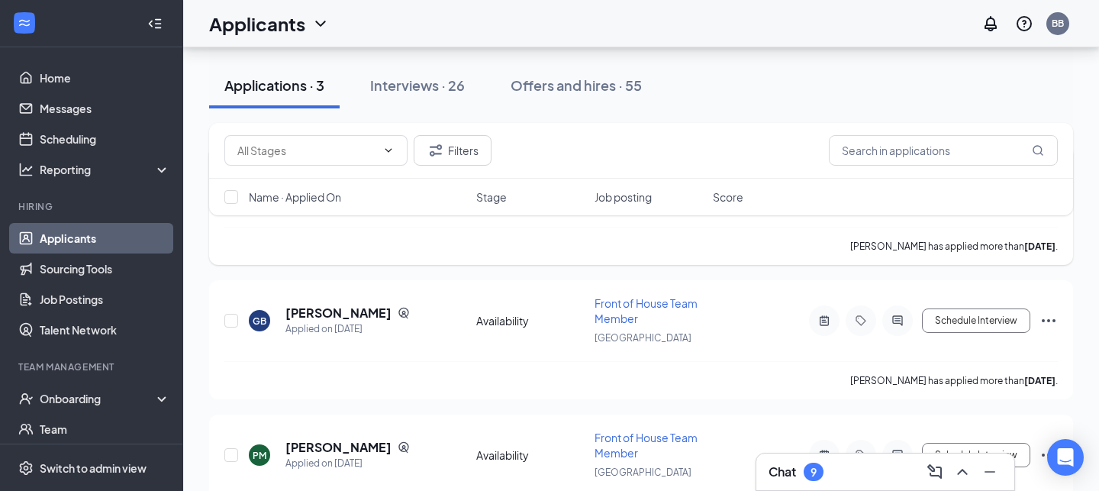
scroll to position [207, 0]
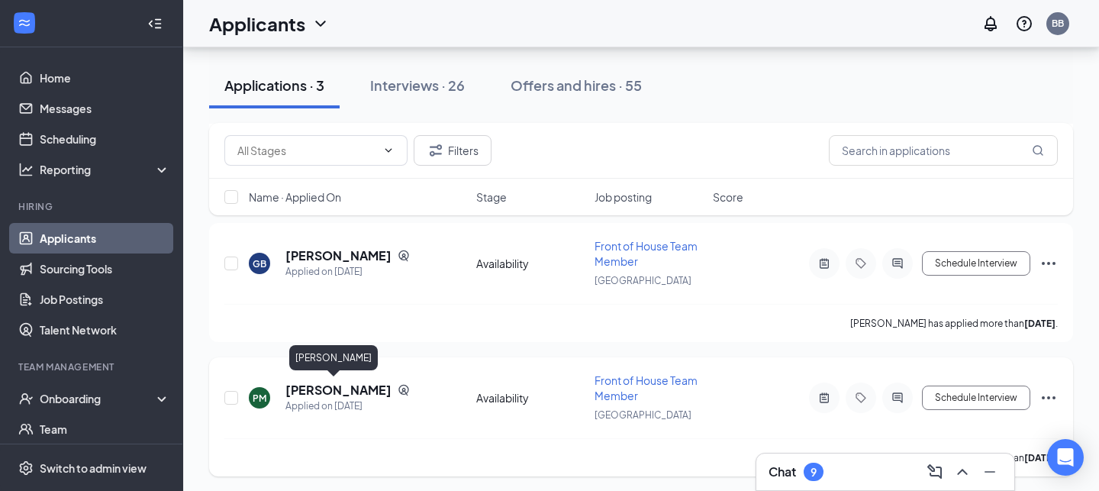
click at [339, 385] on h5 "[PERSON_NAME]" at bounding box center [338, 390] width 106 height 17
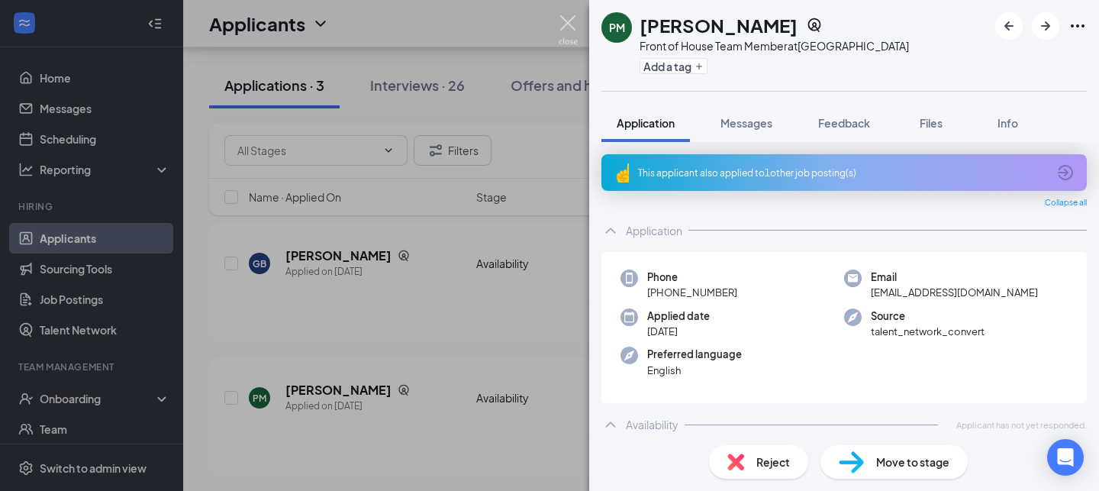
click at [565, 24] on img at bounding box center [568, 30] width 19 height 30
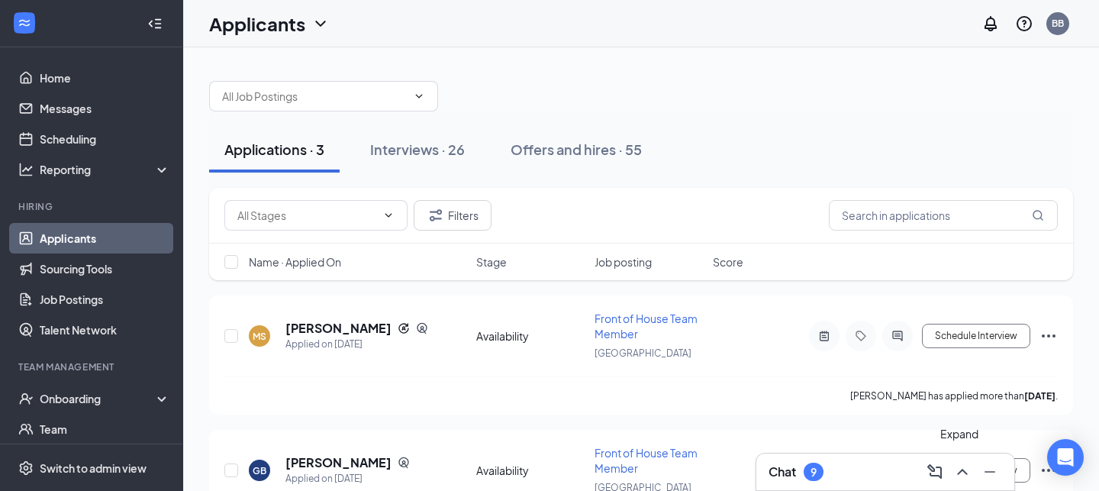
click at [961, 472] on icon "ChevronUp" at bounding box center [962, 471] width 18 height 18
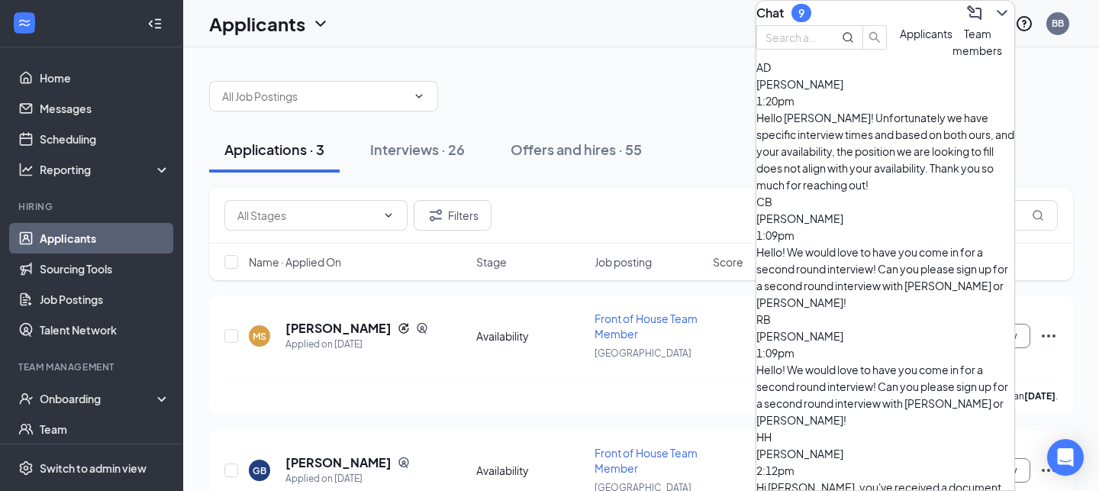
click at [829, 154] on div "Hello [PERSON_NAME]! Unfortunately we have specific interview times and based o…" at bounding box center [885, 151] width 258 height 84
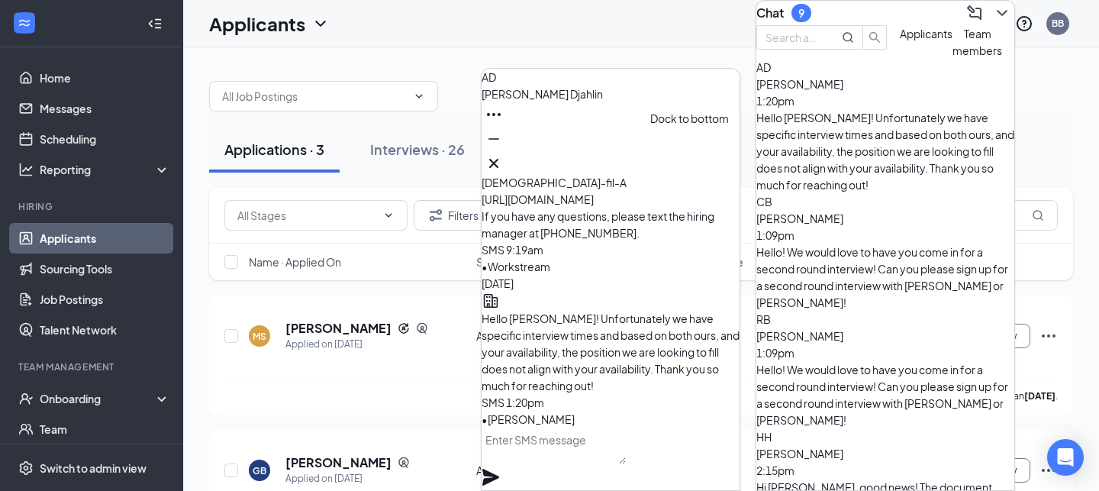
click at [503, 148] on icon "Minimize" at bounding box center [494, 139] width 18 height 18
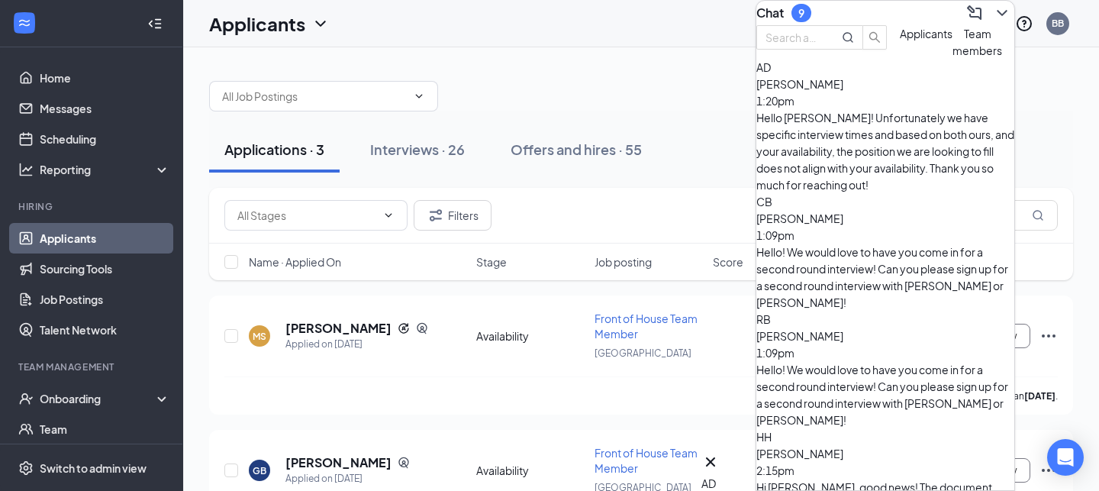
click at [995, 21] on icon "ChevronDown" at bounding box center [1002, 13] width 18 height 18
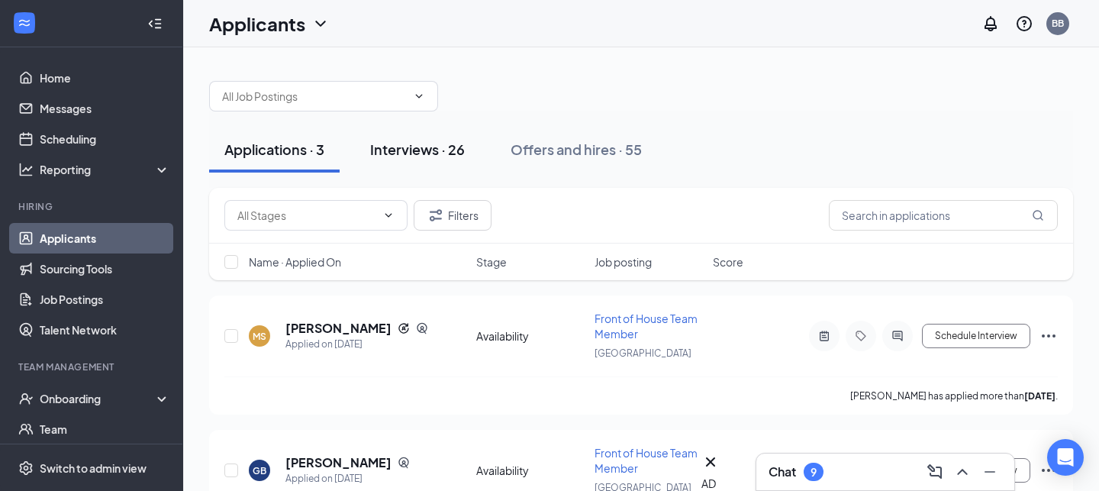
click at [414, 149] on div "Interviews · 26" at bounding box center [417, 149] width 95 height 19
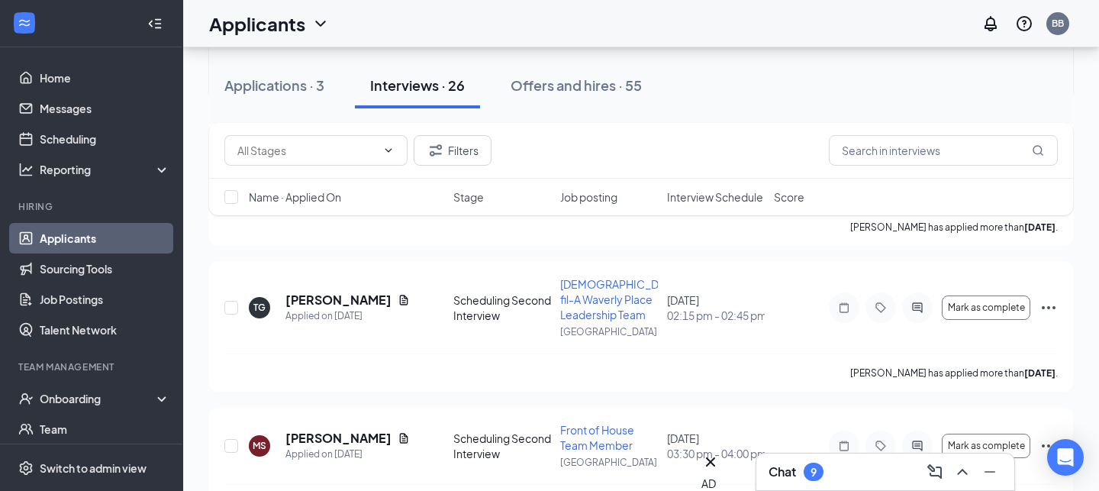
scroll to position [1032, 0]
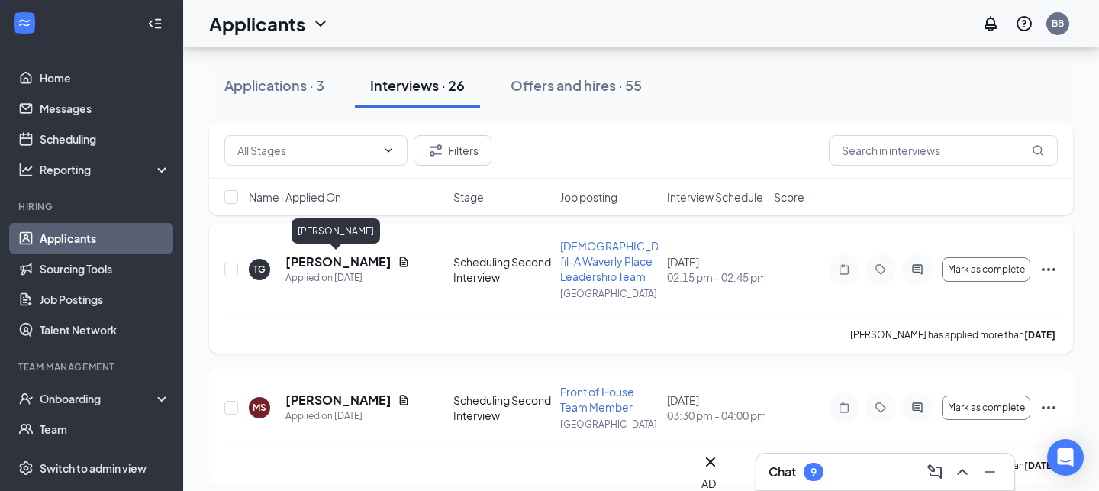
click at [304, 262] on h5 "[PERSON_NAME]" at bounding box center [338, 261] width 106 height 17
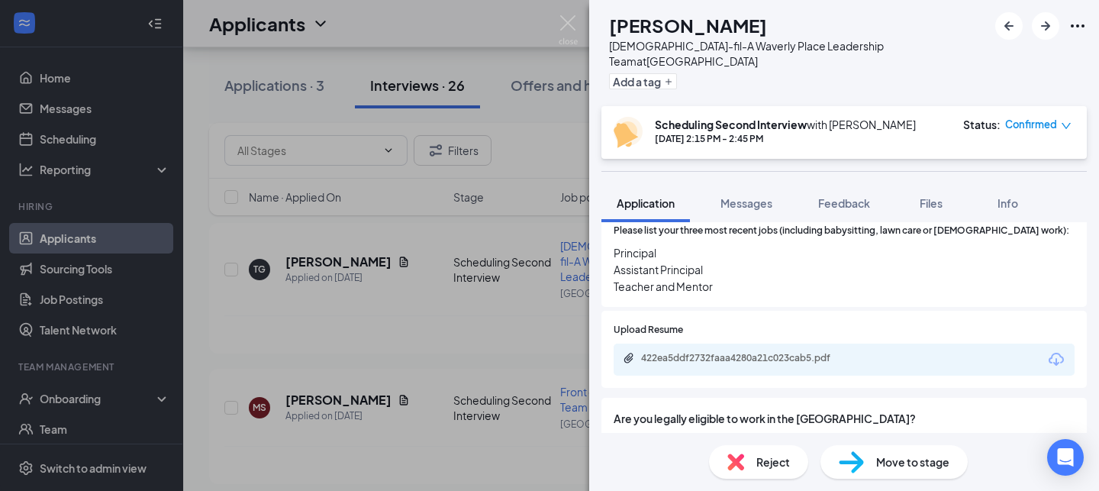
scroll to position [1017, 0]
click at [568, 24] on img at bounding box center [568, 30] width 19 height 30
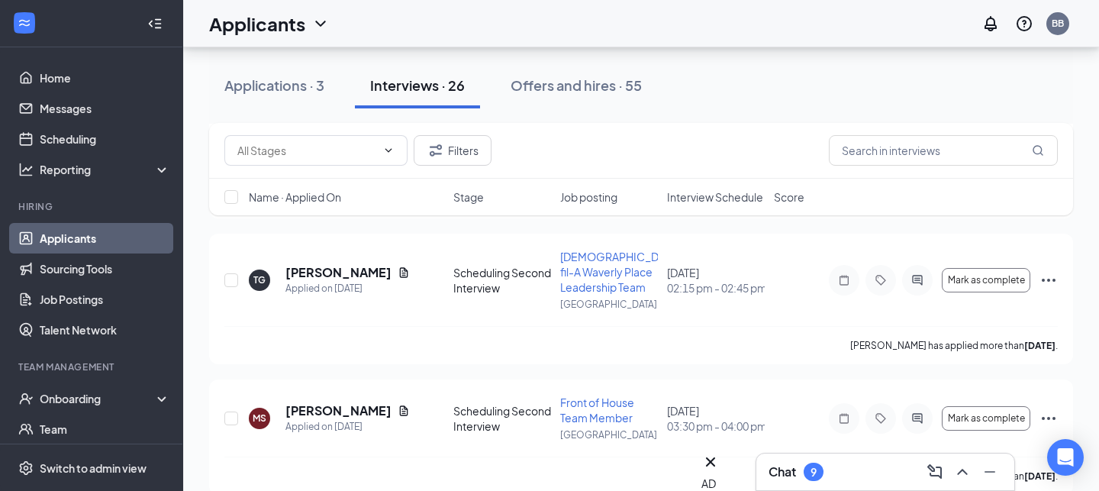
scroll to position [1016, 0]
